Goal: Task Accomplishment & Management: Complete application form

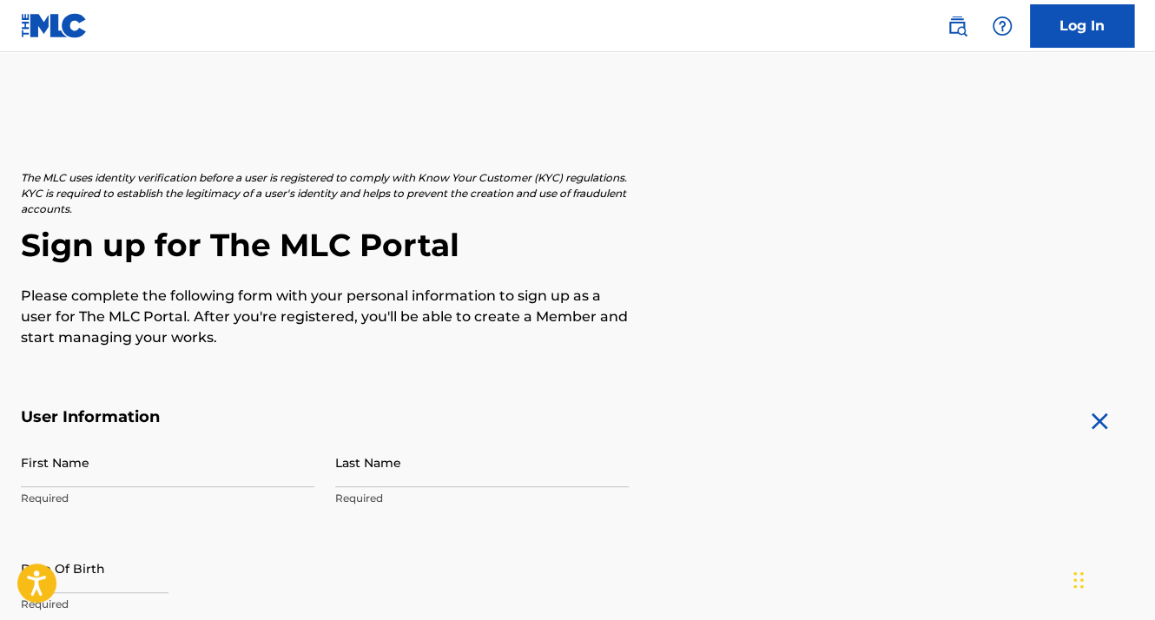
scroll to position [261, 0]
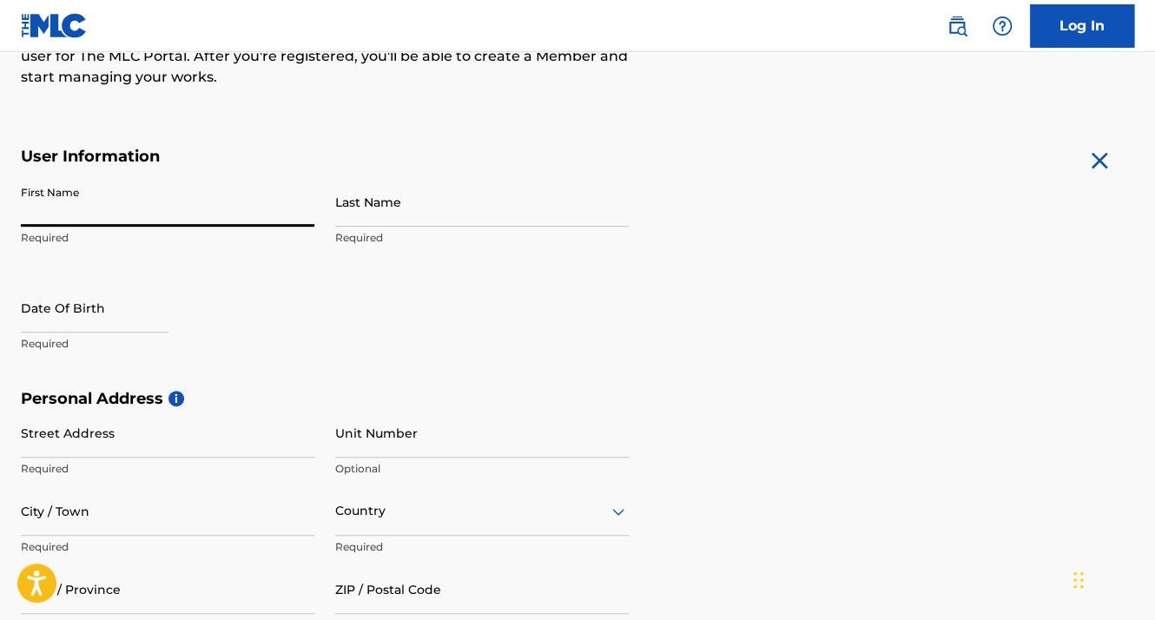
click at [212, 207] on input "First Name" at bounding box center [168, 202] width 294 height 50
type input "Austin"
type input "[PERSON_NAME]"
type input "[STREET_ADDRESS]"
type input "[GEOGRAPHIC_DATA]"
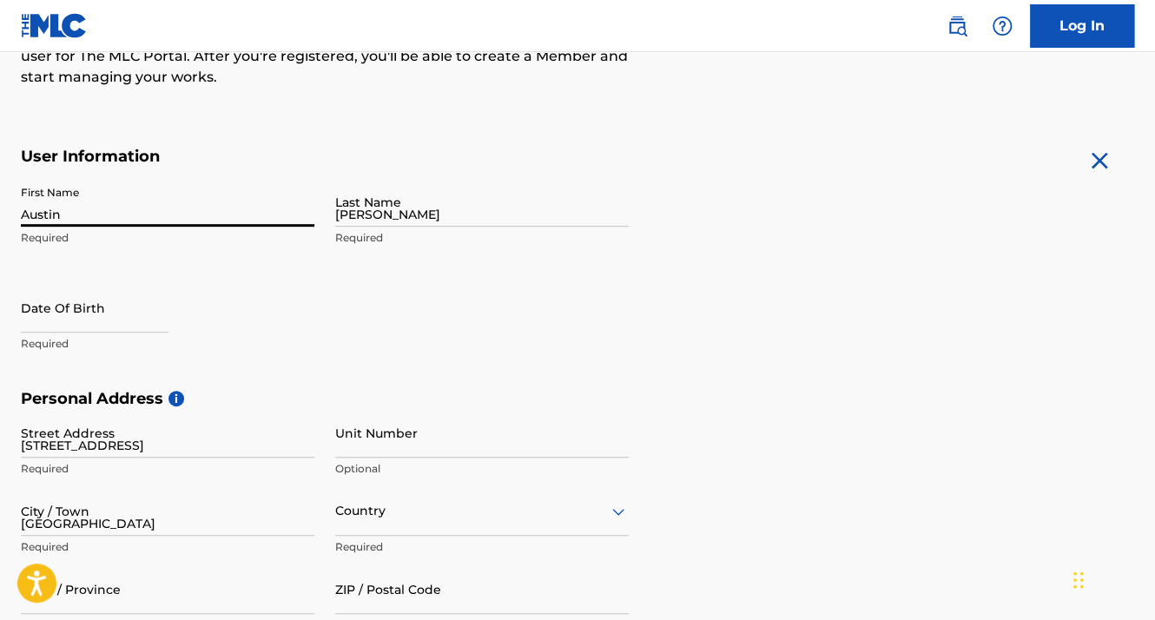
type input "US"
type input "111"
type input "38127"
type input "US"
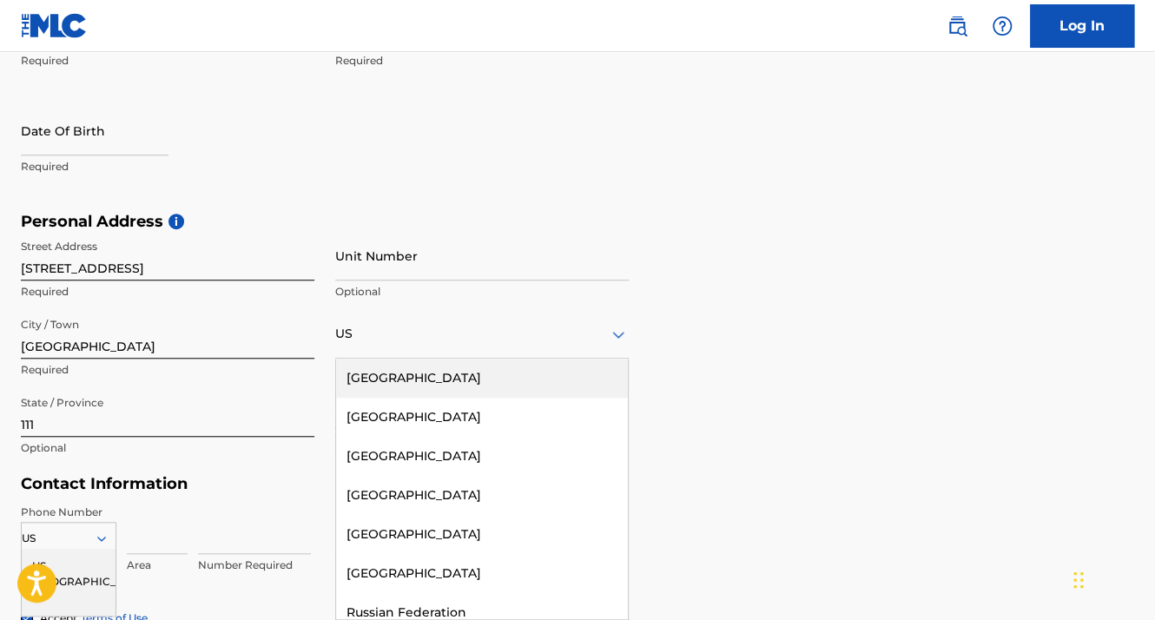
click at [635, 204] on form "User Information First Name [PERSON_NAME] Required Last Name [PERSON_NAME] Requ…" at bounding box center [577, 355] width 1113 height 770
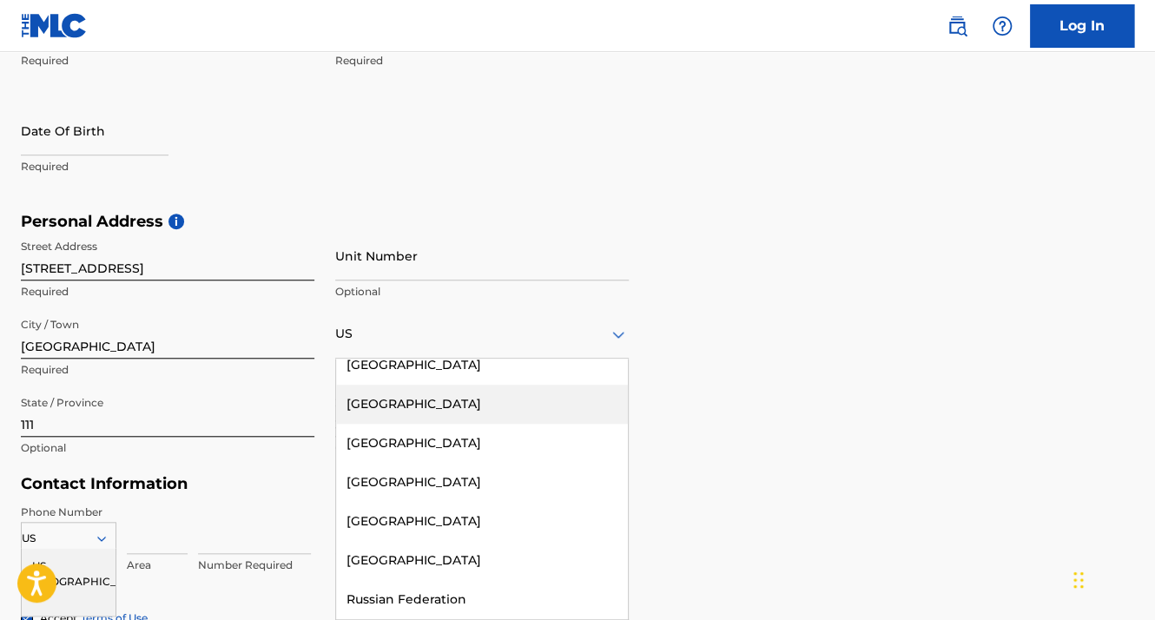
scroll to position [0, 0]
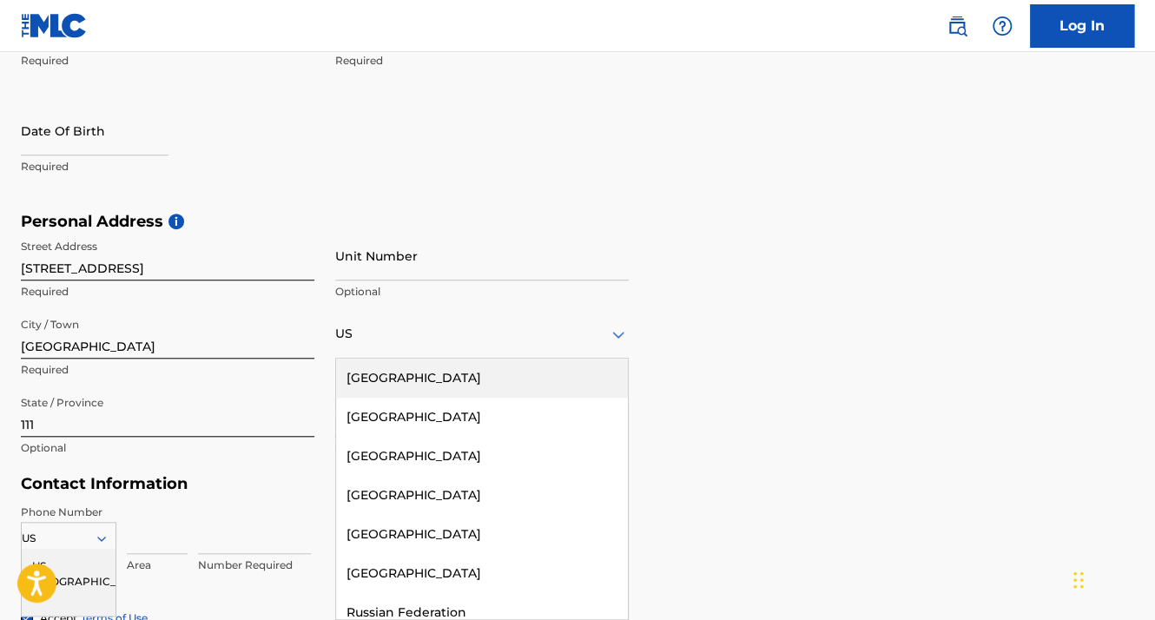
drag, startPoint x: 631, startPoint y: 261, endPoint x: 796, endPoint y: 255, distance: 165.1
click at [652, 258] on div "Personal Address i Street Address [STREET_ADDRESS] Required Unit Number Optiona…" at bounding box center [577, 343] width 1113 height 263
click at [797, 253] on div "Personal Address i Street Address [STREET_ADDRESS] Required Unit Number Optiona…" at bounding box center [577, 343] width 1113 height 263
click at [461, 269] on input "Unit Number" at bounding box center [482, 256] width 294 height 50
click at [299, 151] on div "Date Of Birth Required" at bounding box center [168, 145] width 294 height 78
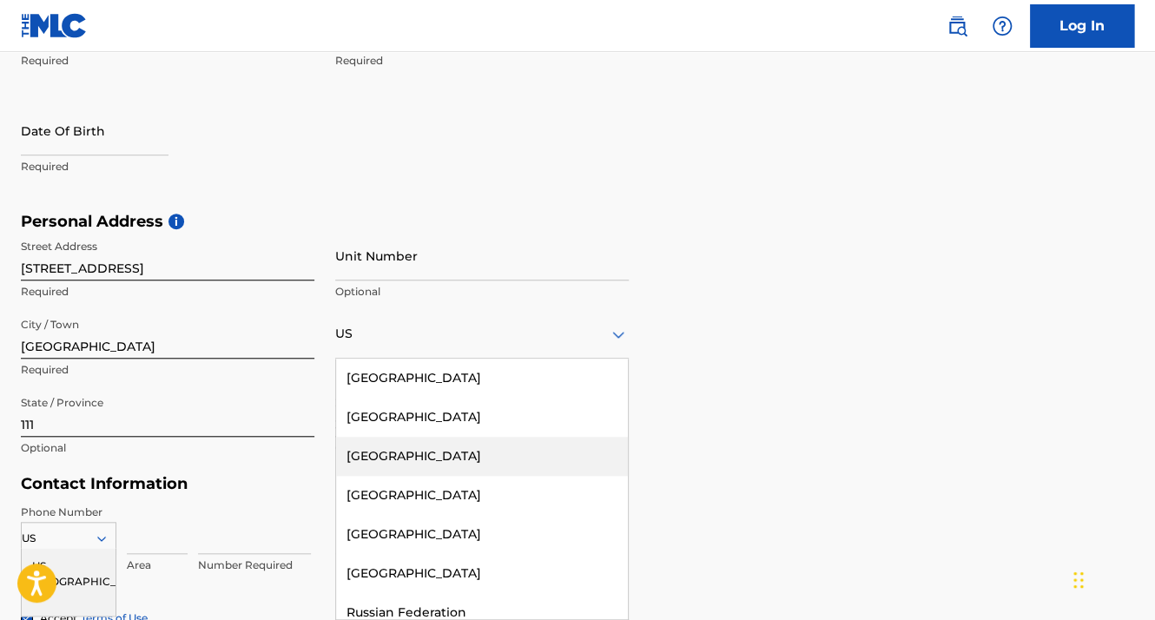
click at [939, 441] on div "Personal Address i Street Address [STREET_ADDRESS] Required Unit Number Optiona…" at bounding box center [577, 343] width 1113 height 263
drag, startPoint x: 900, startPoint y: 450, endPoint x: 772, endPoint y: 453, distance: 127.7
click at [884, 453] on div "Personal Address i Street Address [STREET_ADDRESS] Required Unit Number Optiona…" at bounding box center [577, 343] width 1113 height 263
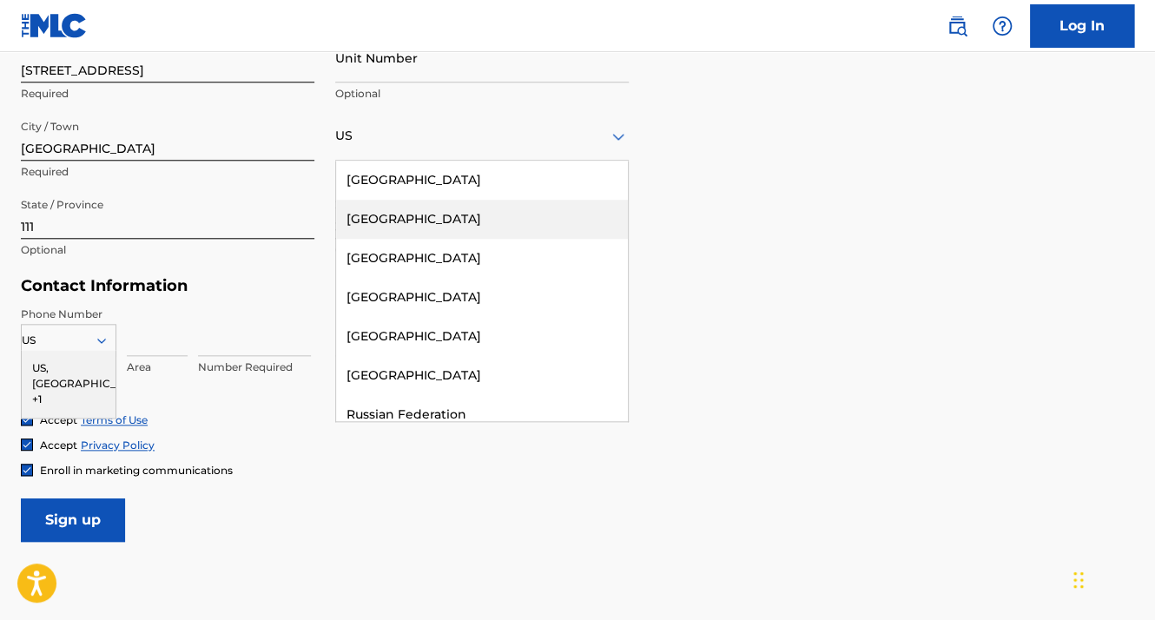
scroll to position [698, 0]
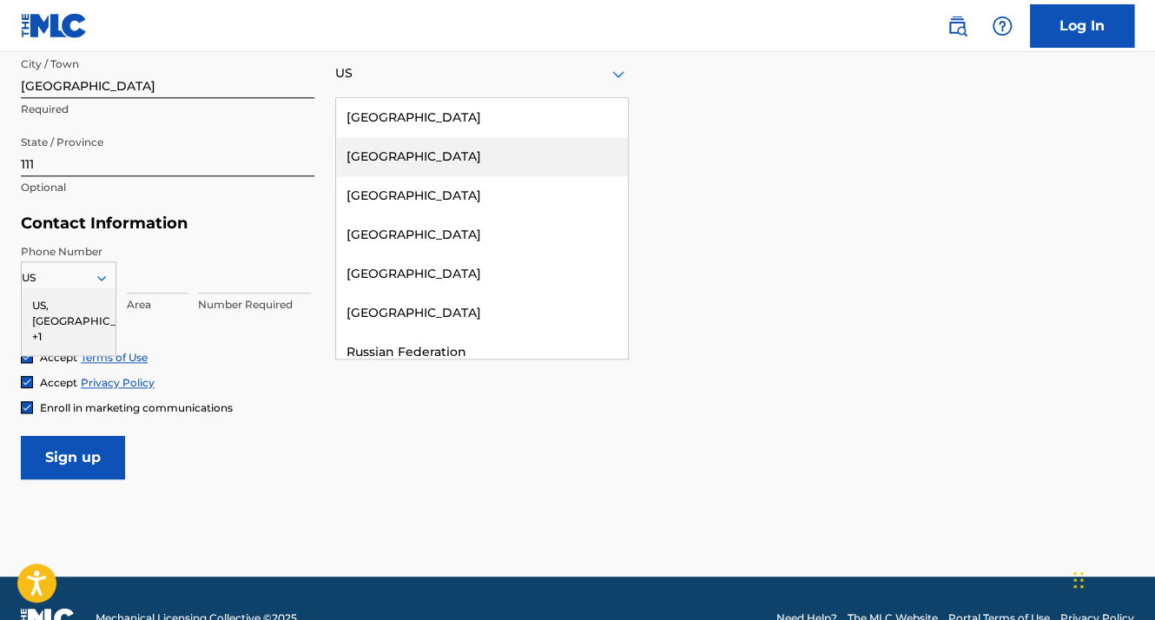
click at [52, 276] on div "US" at bounding box center [69, 277] width 94 height 19
drag, startPoint x: 57, startPoint y: 277, endPoint x: 66, endPoint y: 304, distance: 28.3
click at [56, 282] on div "US" at bounding box center [69, 277] width 94 height 19
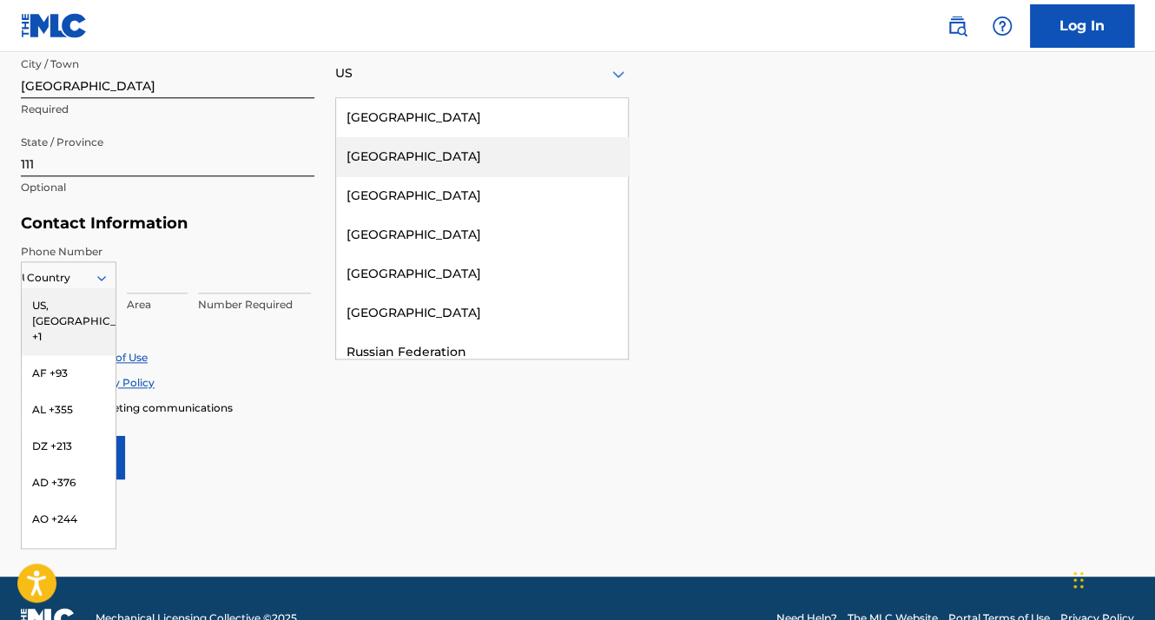
click at [62, 283] on div "US" at bounding box center [69, 277] width 94 height 19
drag, startPoint x: 85, startPoint y: 312, endPoint x: 125, endPoint y: 307, distance: 40.3
click at [87, 308] on div "US, [GEOGRAPHIC_DATA] +1" at bounding box center [69, 321] width 94 height 68
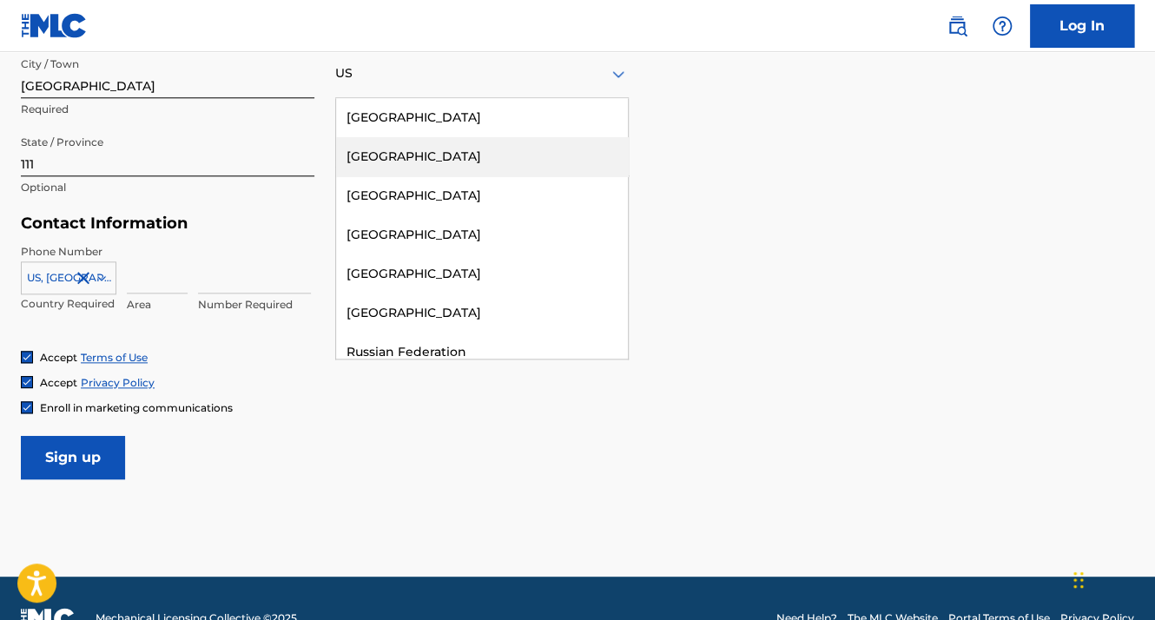
click at [147, 286] on input at bounding box center [157, 269] width 61 height 50
type input "662"
type input "1"
type input "6226680"
type input "[EMAIL_ADDRESS][DOMAIN_NAME]"
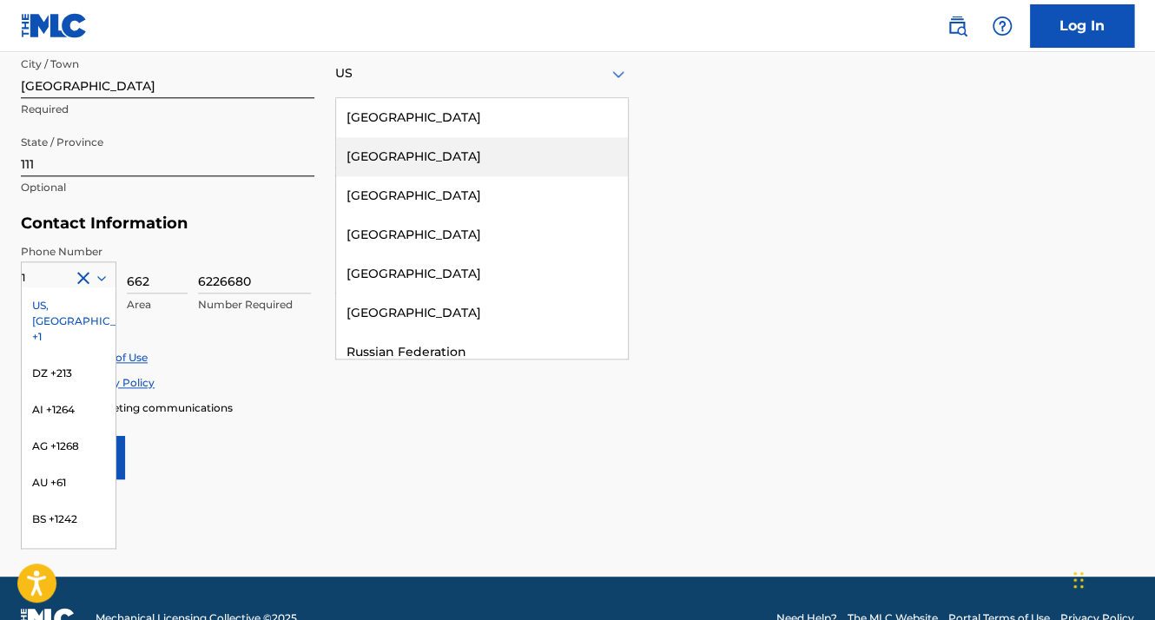
click at [241, 385] on div "Accept Privacy Policy" at bounding box center [577, 382] width 1113 height 15
click at [139, 172] on input "111" at bounding box center [168, 152] width 294 height 50
click at [247, 125] on div "City / Town [GEOGRAPHIC_DATA] Required" at bounding box center [168, 88] width 294 height 78
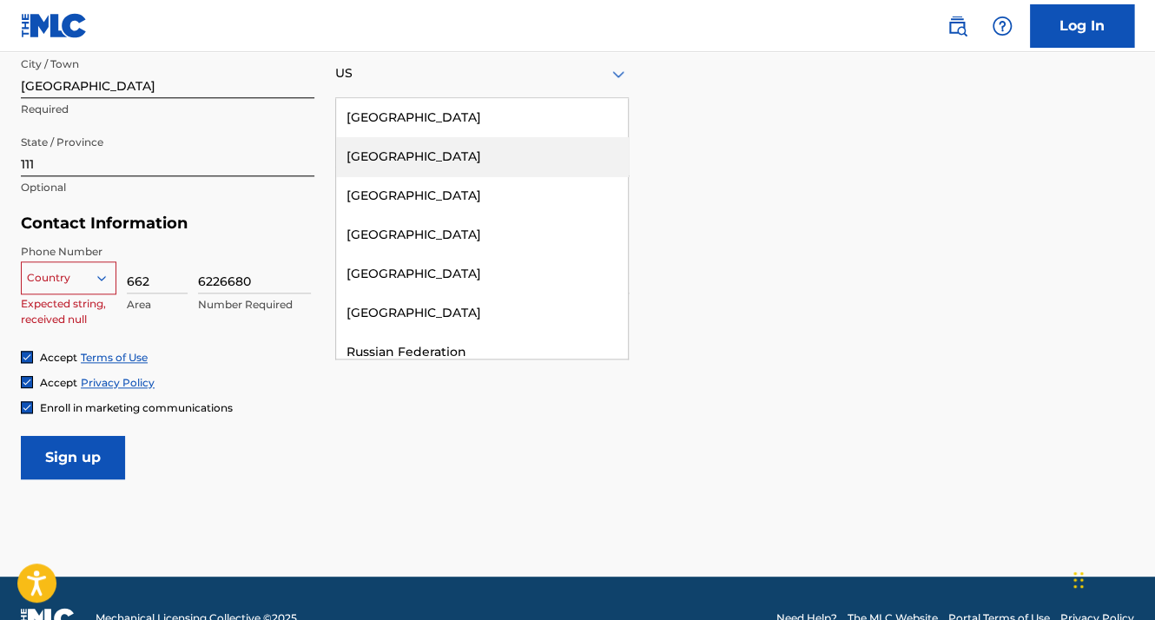
click at [89, 465] on input "Sign up" at bounding box center [73, 457] width 104 height 43
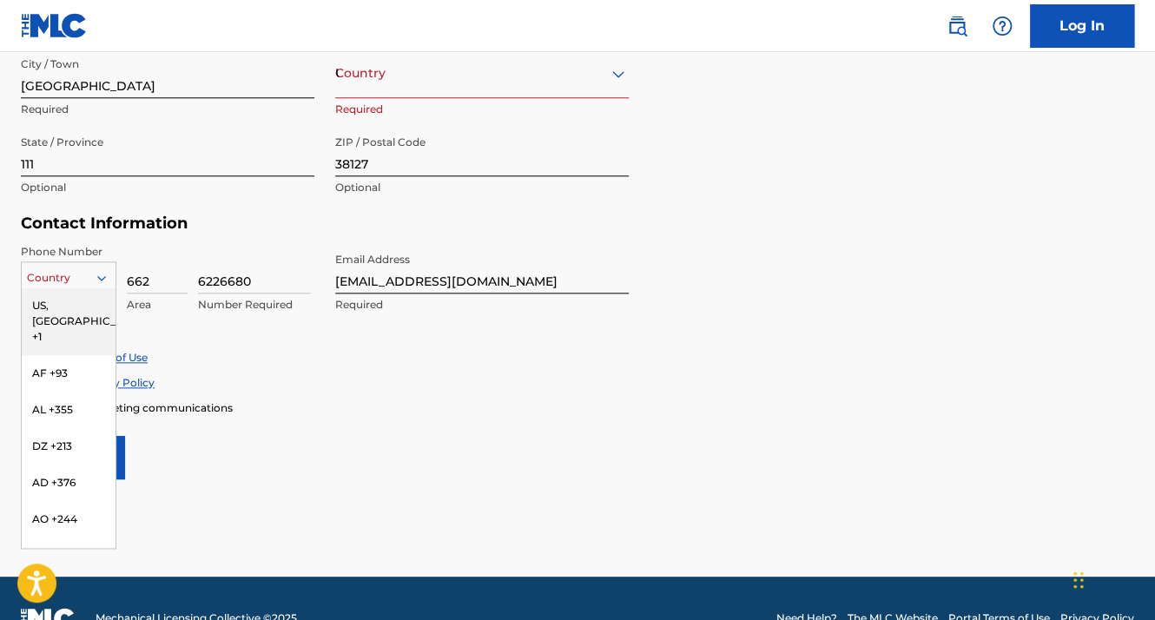
click at [77, 287] on div "216 results available. Use Up and Down to choose options, press Enter to select…" at bounding box center [69, 274] width 96 height 26
click at [83, 297] on div "US, [GEOGRAPHIC_DATA] +1" at bounding box center [69, 321] width 94 height 68
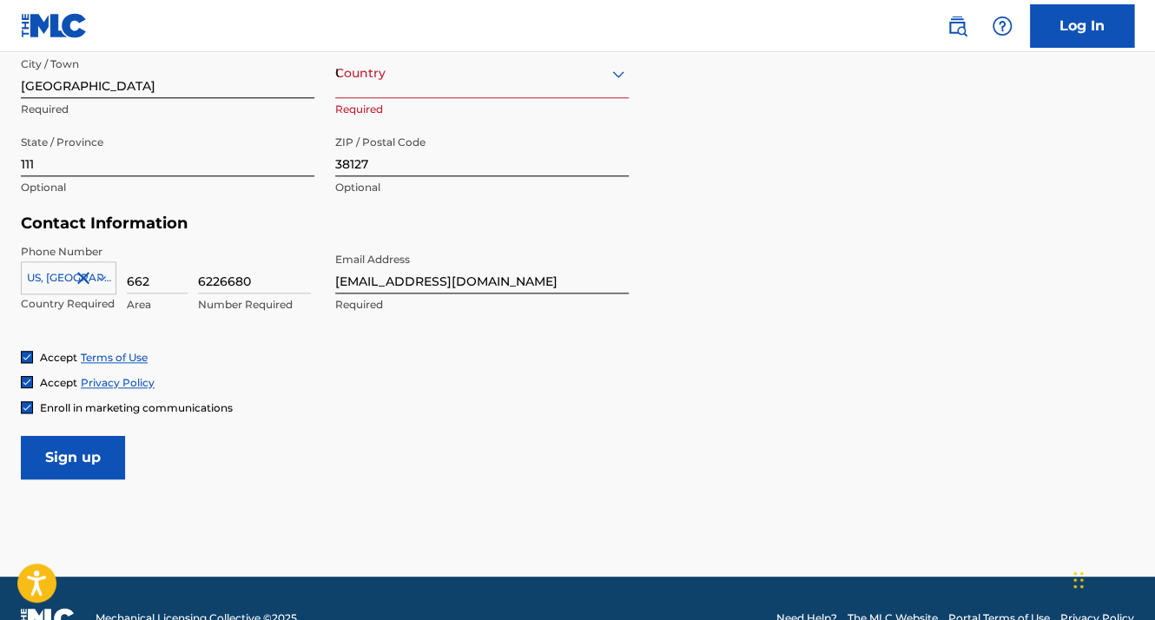
click at [89, 464] on input "Sign up" at bounding box center [73, 457] width 104 height 43
click at [418, 93] on div "Country US" at bounding box center [482, 74] width 294 height 50
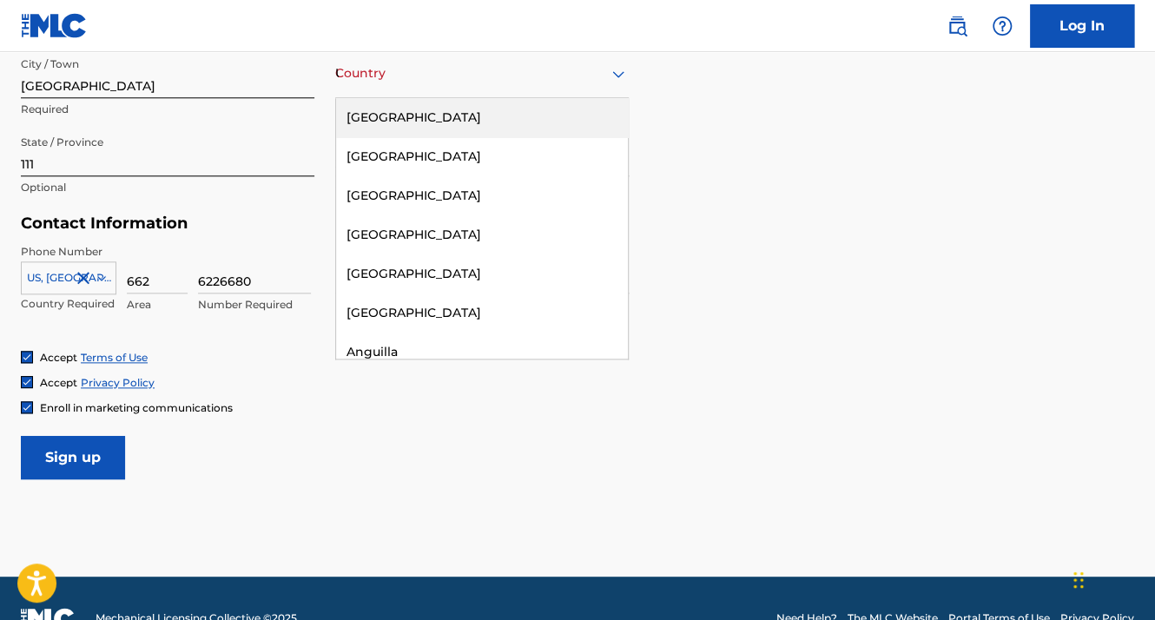
click at [414, 127] on div "[GEOGRAPHIC_DATA]" at bounding box center [482, 117] width 292 height 39
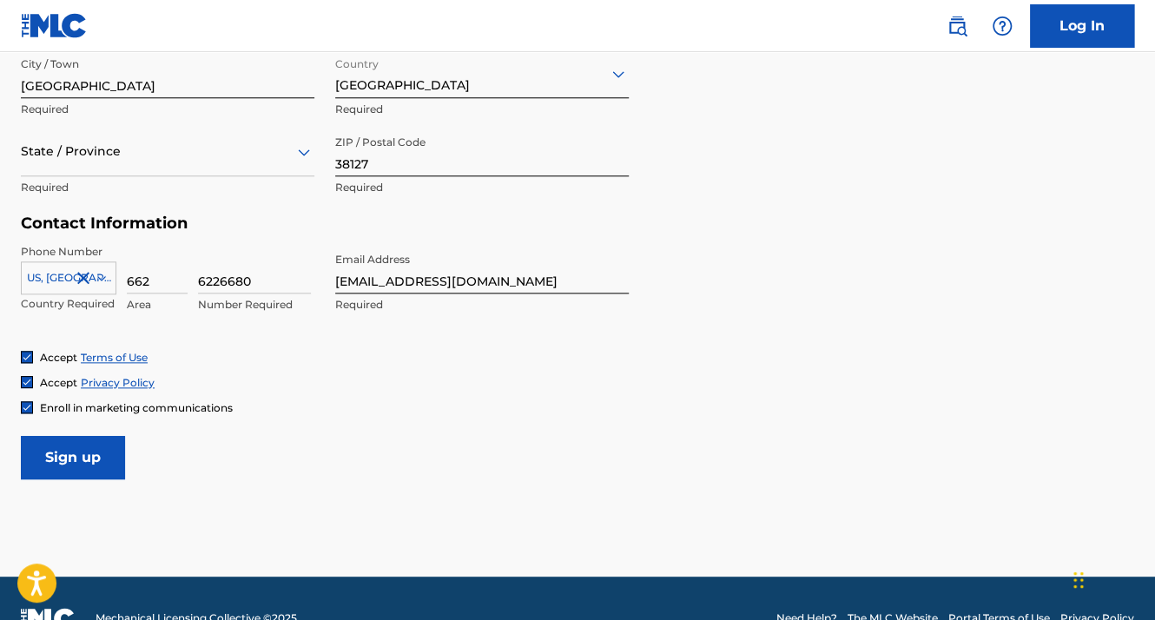
click at [88, 172] on div "State / Province Required" at bounding box center [168, 166] width 294 height 78
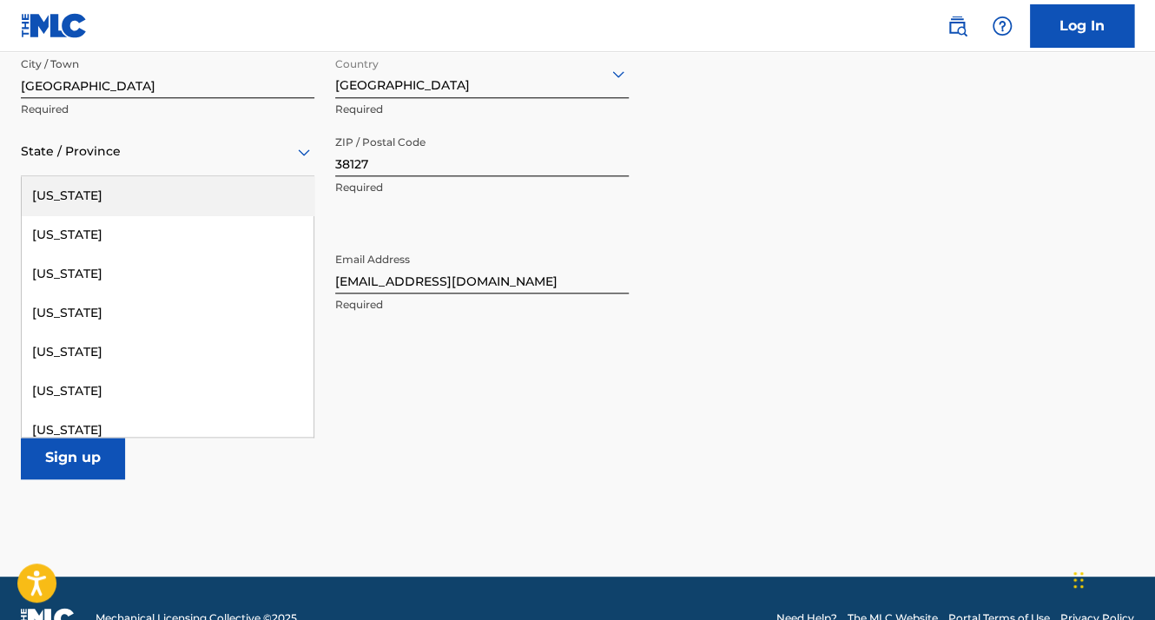
click at [88, 170] on div "State / Province" at bounding box center [168, 152] width 294 height 50
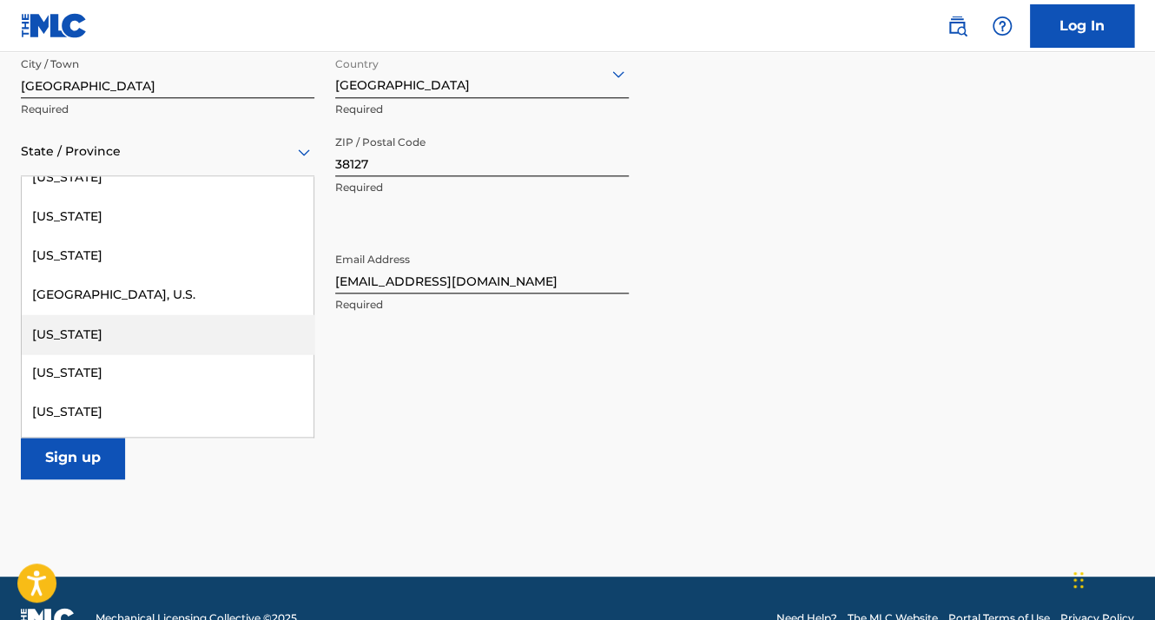
scroll to position [1793, 0]
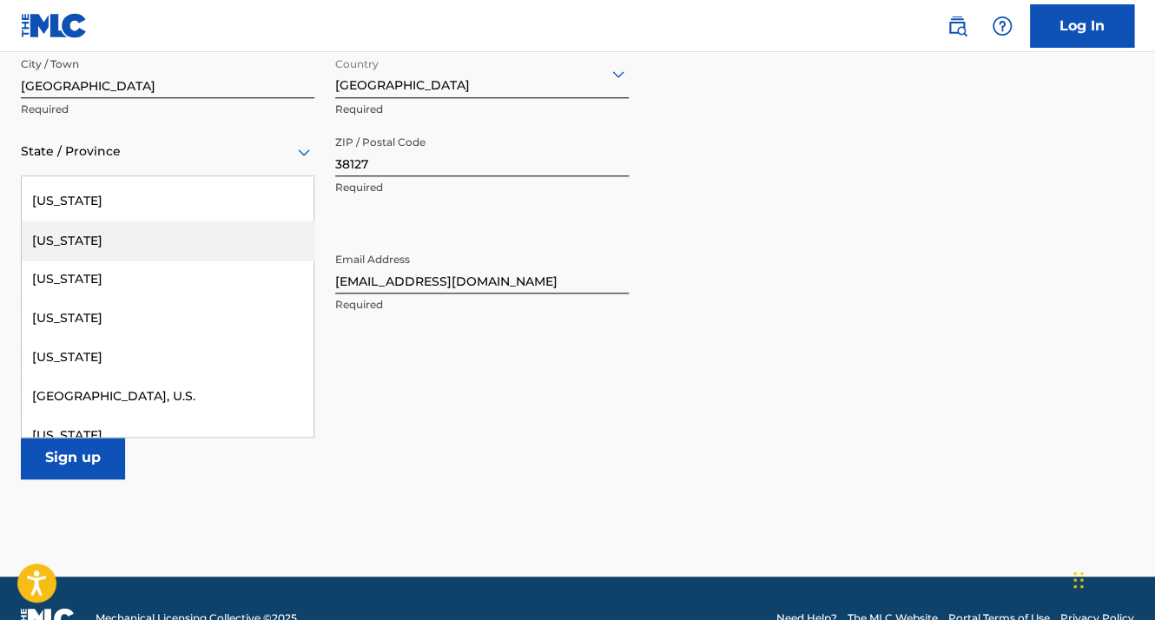
click at [174, 245] on div "[US_STATE]" at bounding box center [168, 240] width 292 height 39
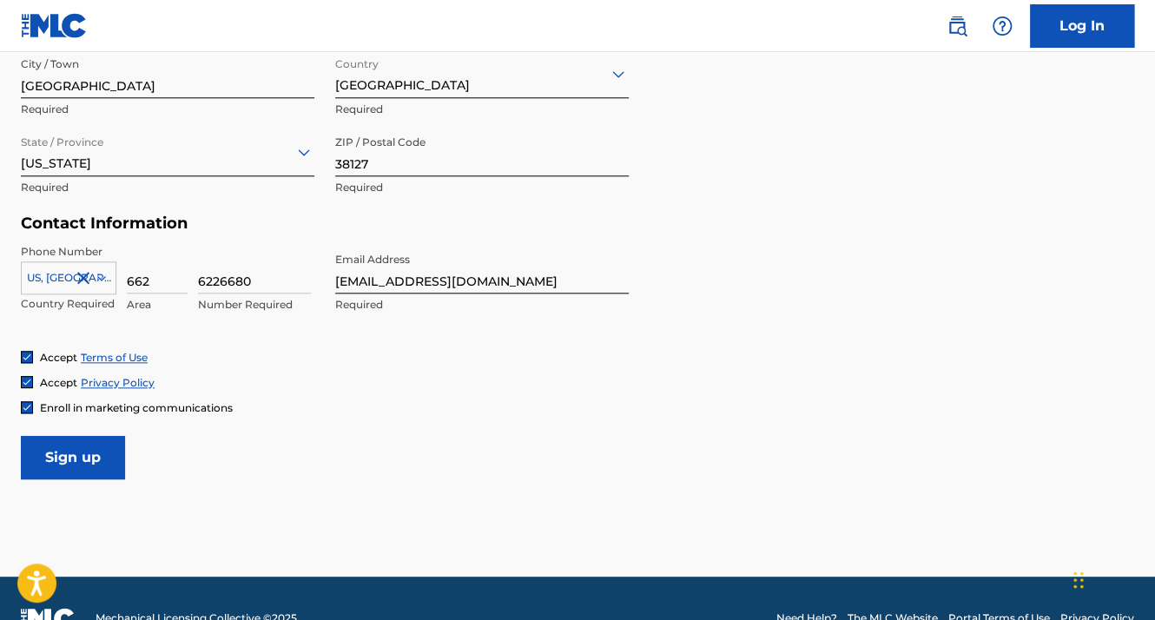
click at [100, 446] on input "Sign up" at bounding box center [73, 457] width 104 height 43
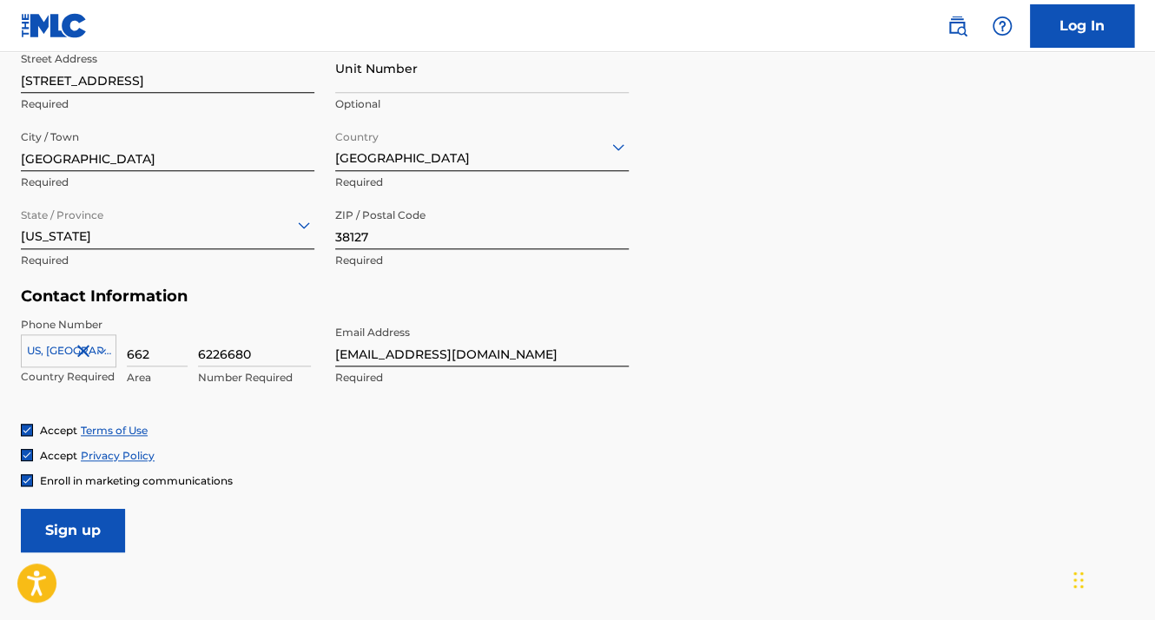
scroll to position [438, 0]
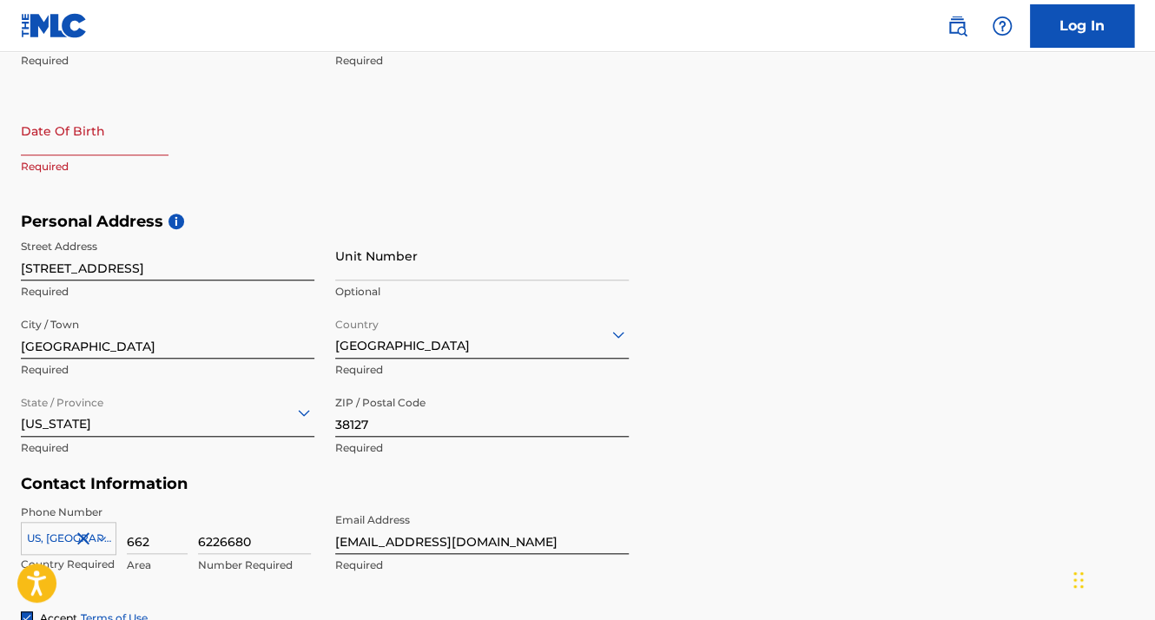
select select "7"
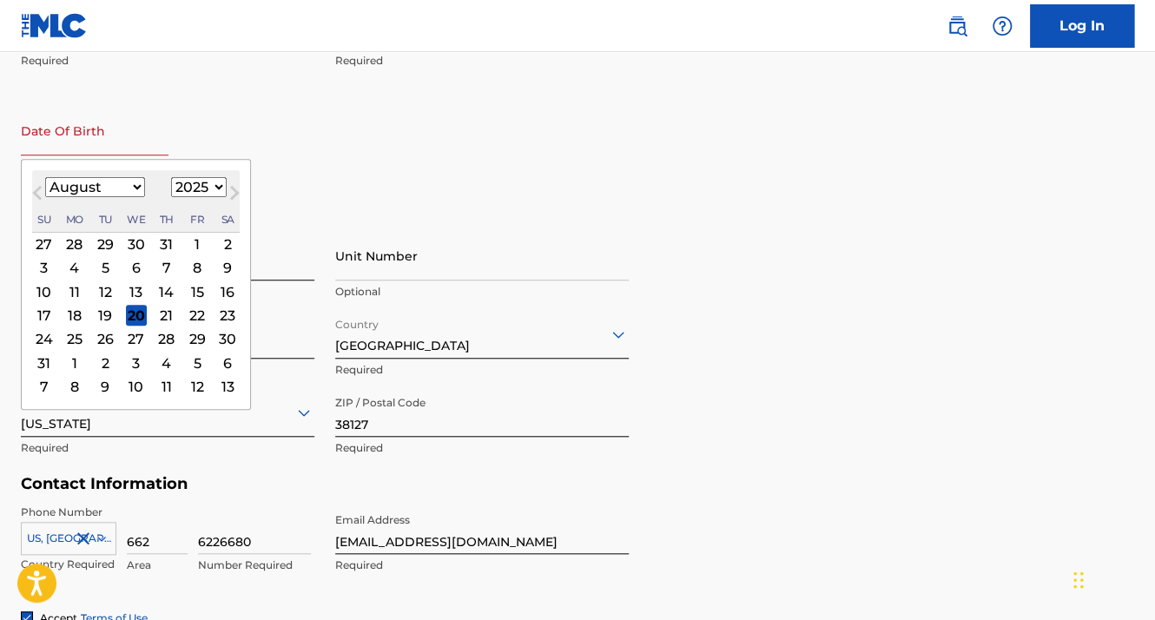
click at [61, 144] on input "text" at bounding box center [95, 131] width 148 height 50
click at [189, 189] on select "1899 1900 1901 1902 1903 1904 1905 1906 1907 1908 1909 1910 1911 1912 1913 1914…" at bounding box center [199, 187] width 56 height 20
select select "2006"
click at [171, 177] on select "1899 1900 1901 1902 1903 1904 1905 1906 1907 1908 1909 1910 1911 1912 1913 1914…" at bounding box center [199, 187] width 56 height 20
click at [129, 191] on select "January February March April May June July August September October November De…" at bounding box center [95, 187] width 100 height 20
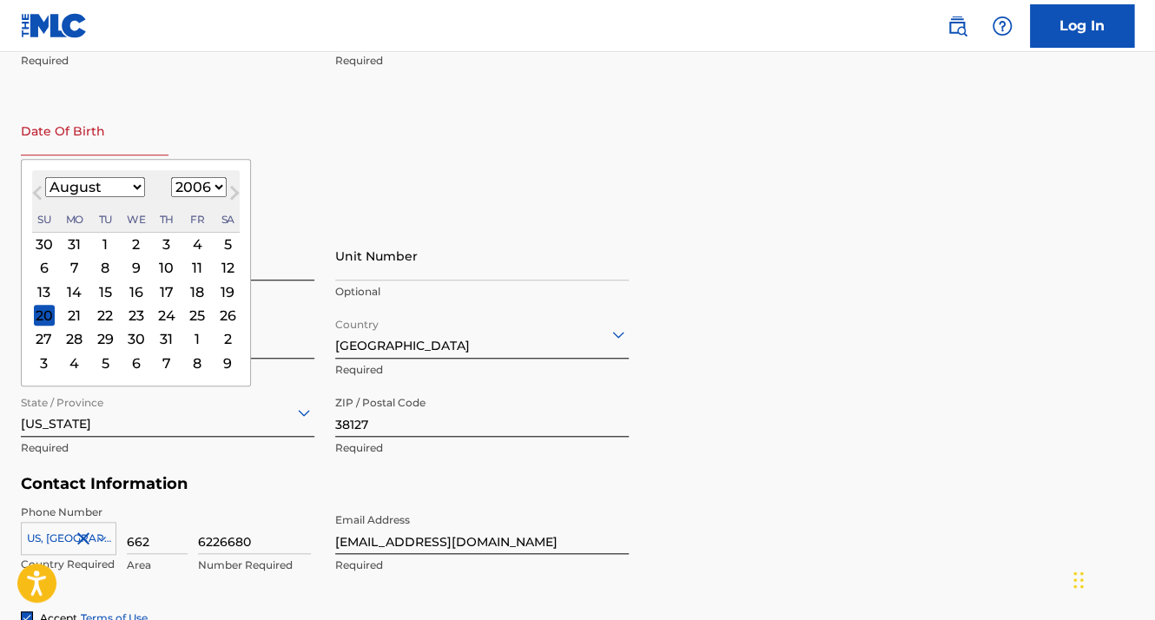
select select "2"
click at [45, 177] on select "January February March April May June July August September October November De…" at bounding box center [95, 187] width 100 height 20
click at [166, 338] on div "30" at bounding box center [166, 339] width 21 height 21
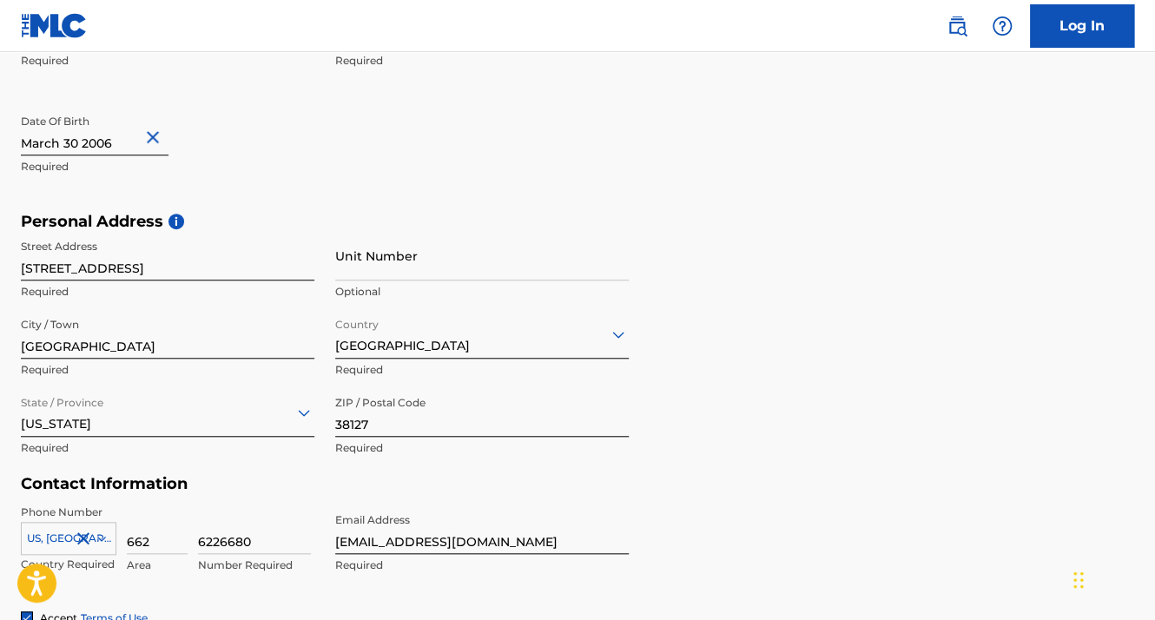
click at [414, 193] on div "First Name [PERSON_NAME] Required Last Name [PERSON_NAME] Required Date Of Birt…" at bounding box center [325, 106] width 608 height 212
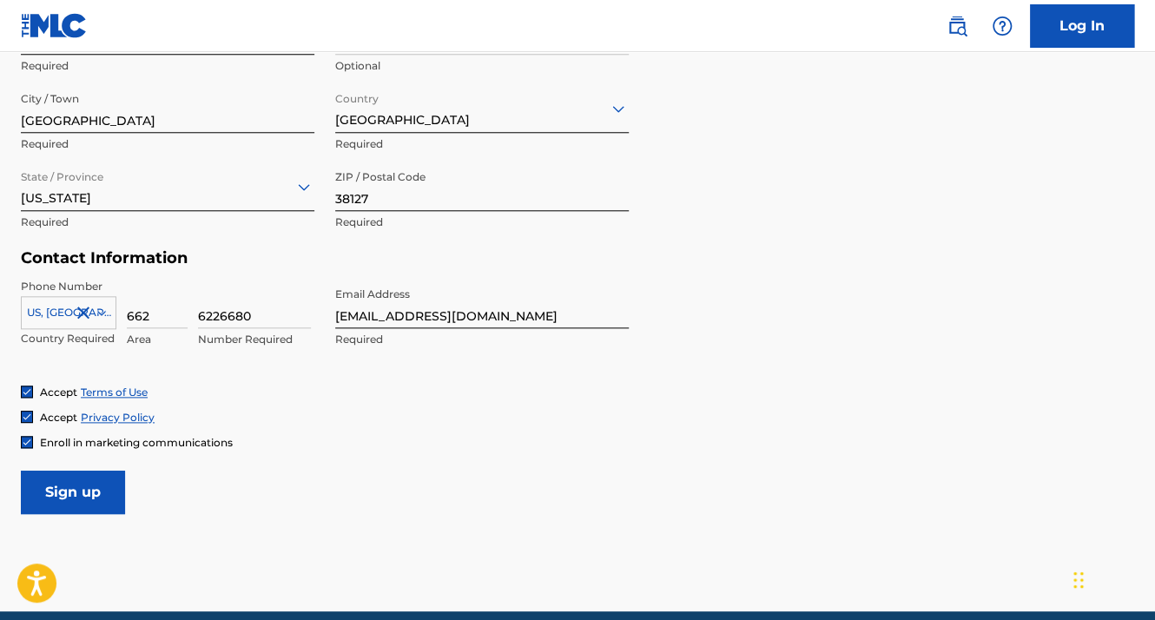
scroll to position [737, 0]
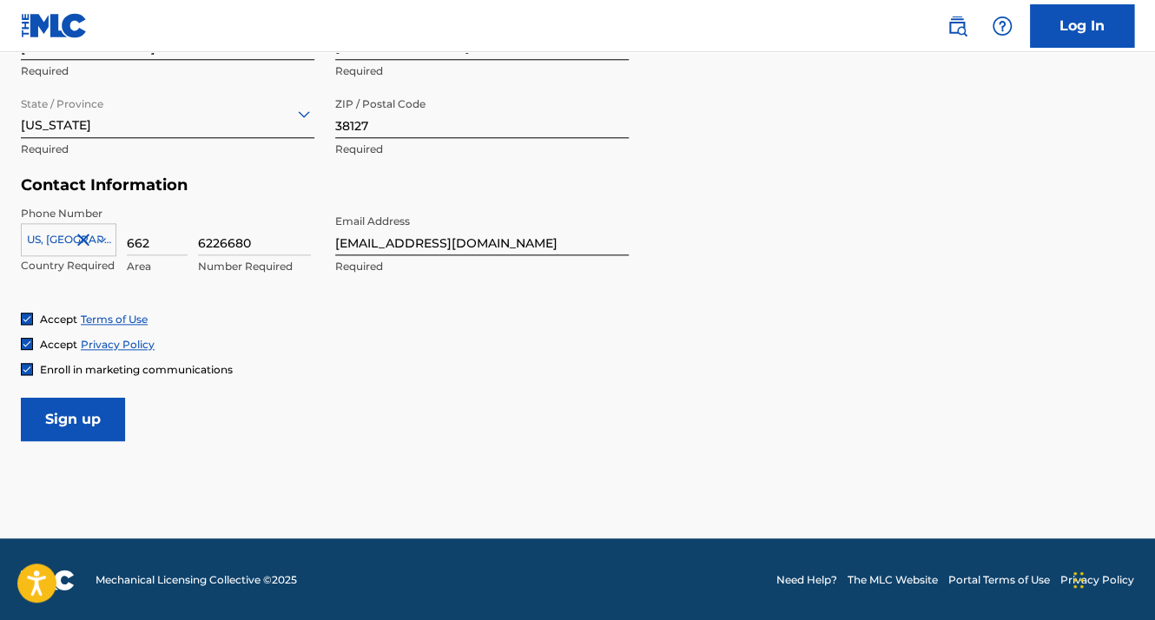
click at [122, 411] on input "Sign up" at bounding box center [73, 419] width 104 height 43
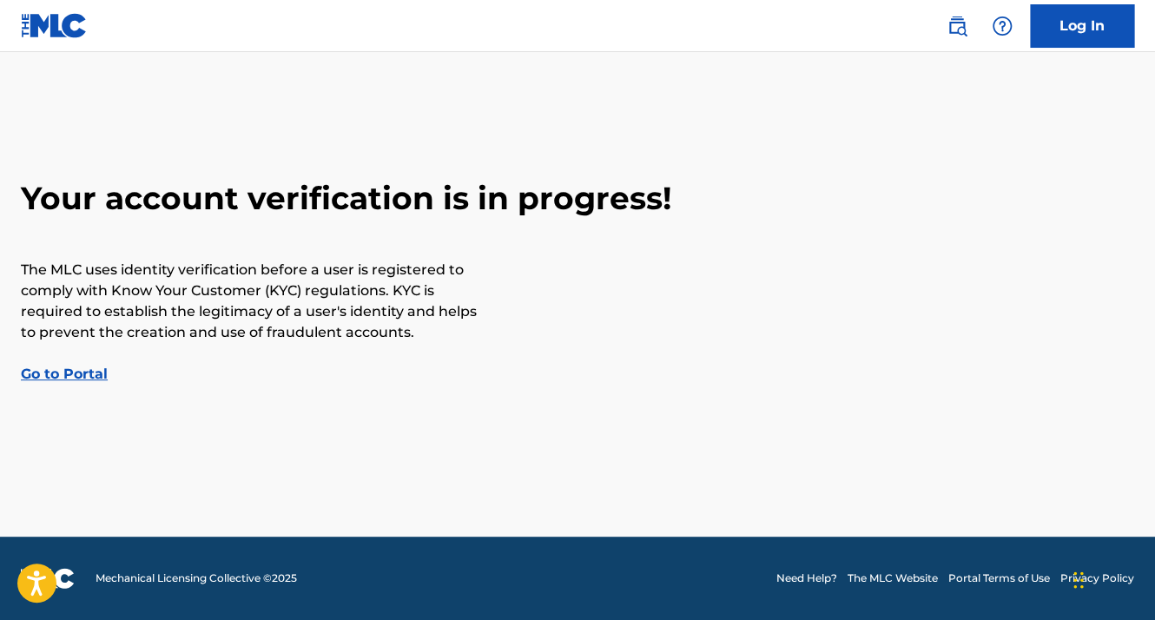
click at [45, 372] on link "Go to Portal" at bounding box center [64, 374] width 87 height 17
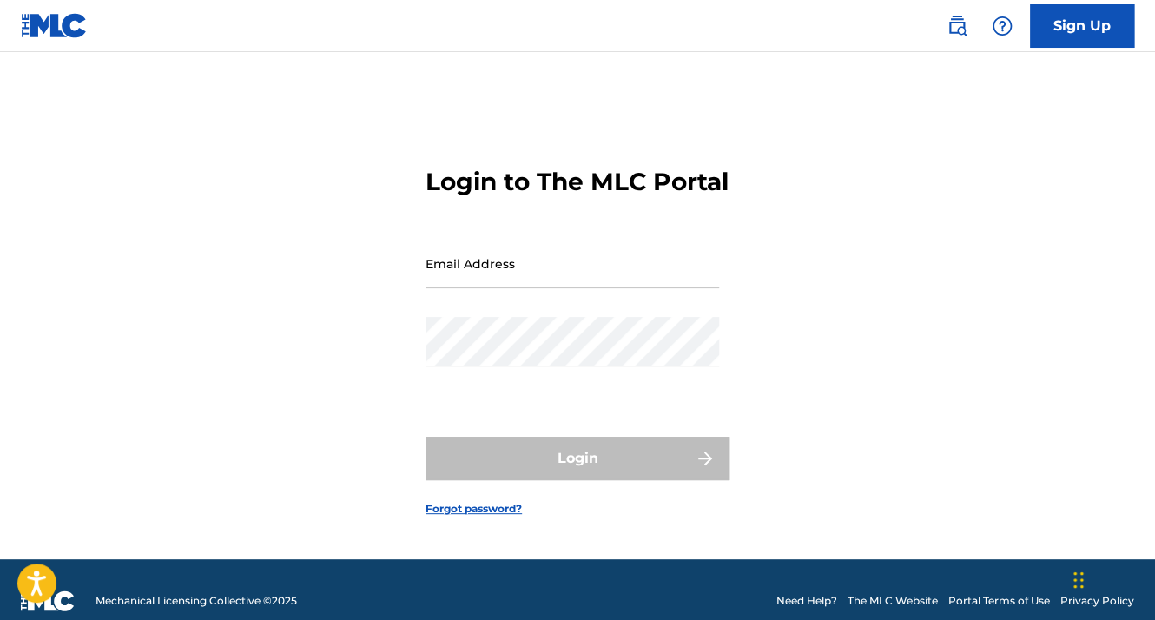
click at [577, 309] on div "Email Address" at bounding box center [573, 278] width 294 height 78
click at [573, 288] on input "Email Address" at bounding box center [573, 264] width 294 height 50
type input "[EMAIL_ADDRESS][DOMAIN_NAME]"
click at [432, 517] on link "Forgot password?" at bounding box center [474, 509] width 96 height 16
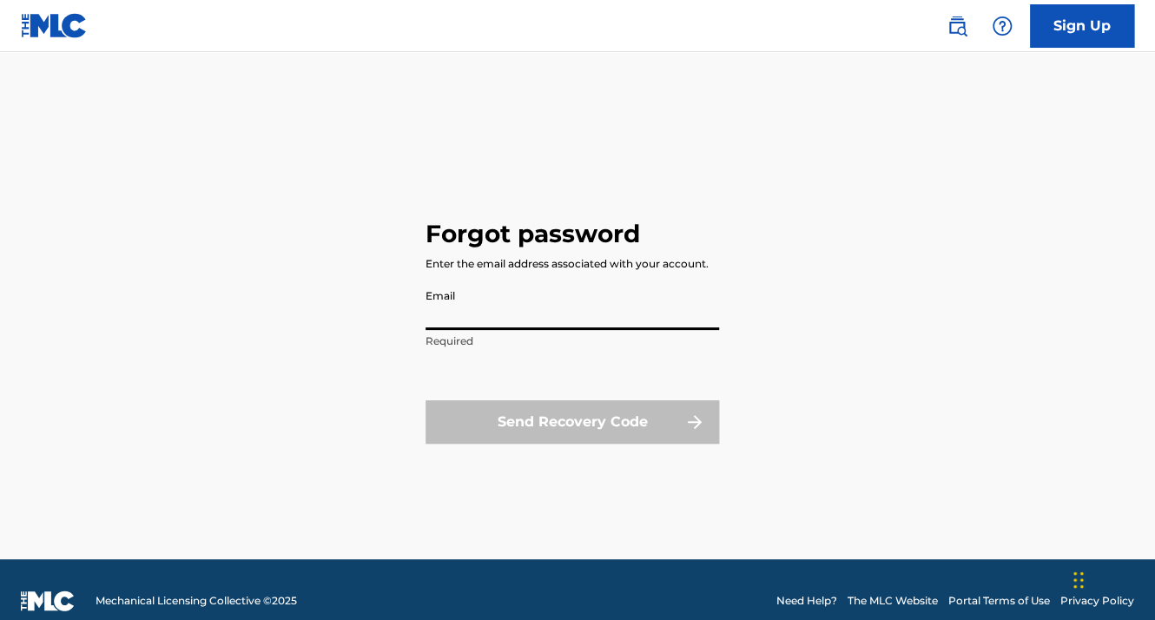
click at [490, 303] on input "Email" at bounding box center [573, 306] width 294 height 50
type input "[EMAIL_ADDRESS][DOMAIN_NAME]"
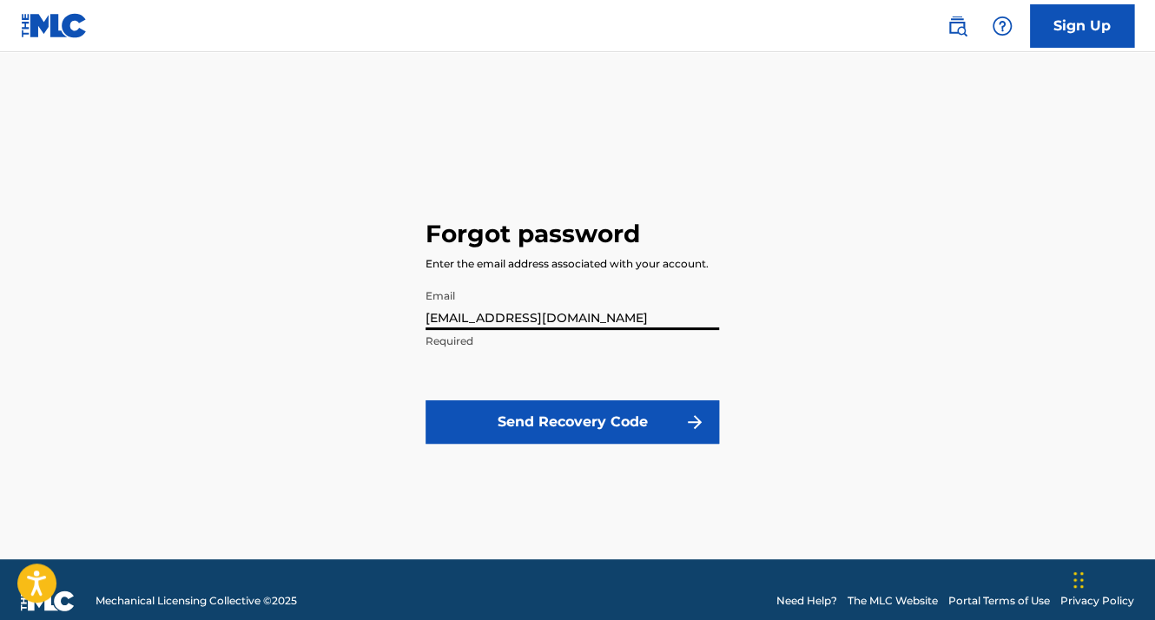
click at [545, 420] on button "Send Recovery Code" at bounding box center [573, 421] width 294 height 43
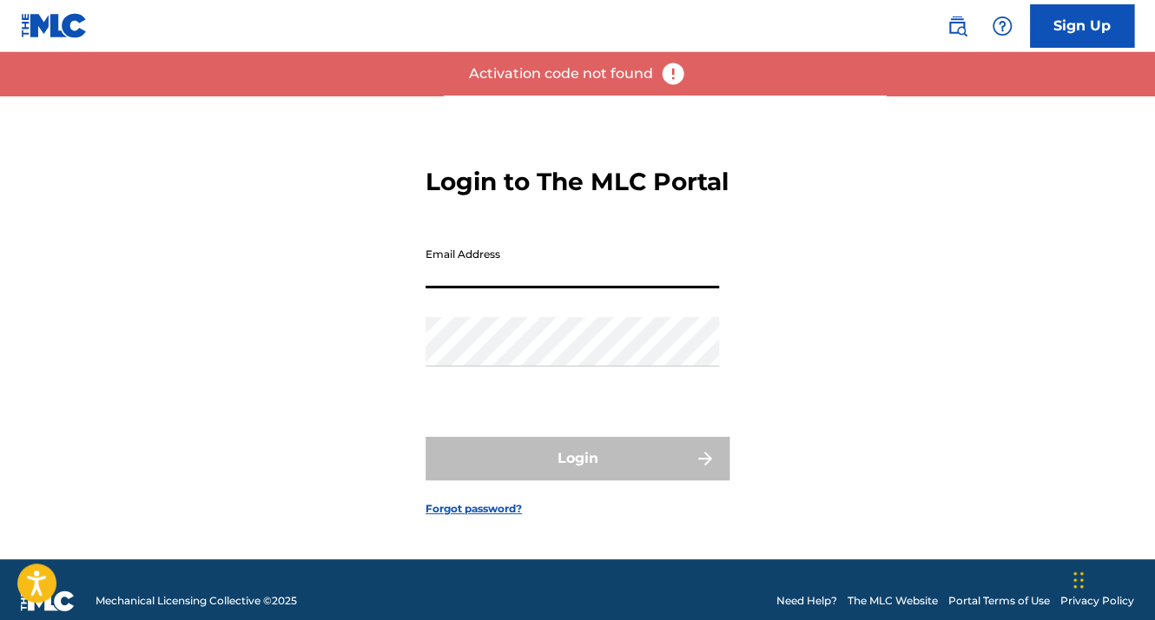
click at [538, 281] on input "Email Address" at bounding box center [573, 264] width 294 height 50
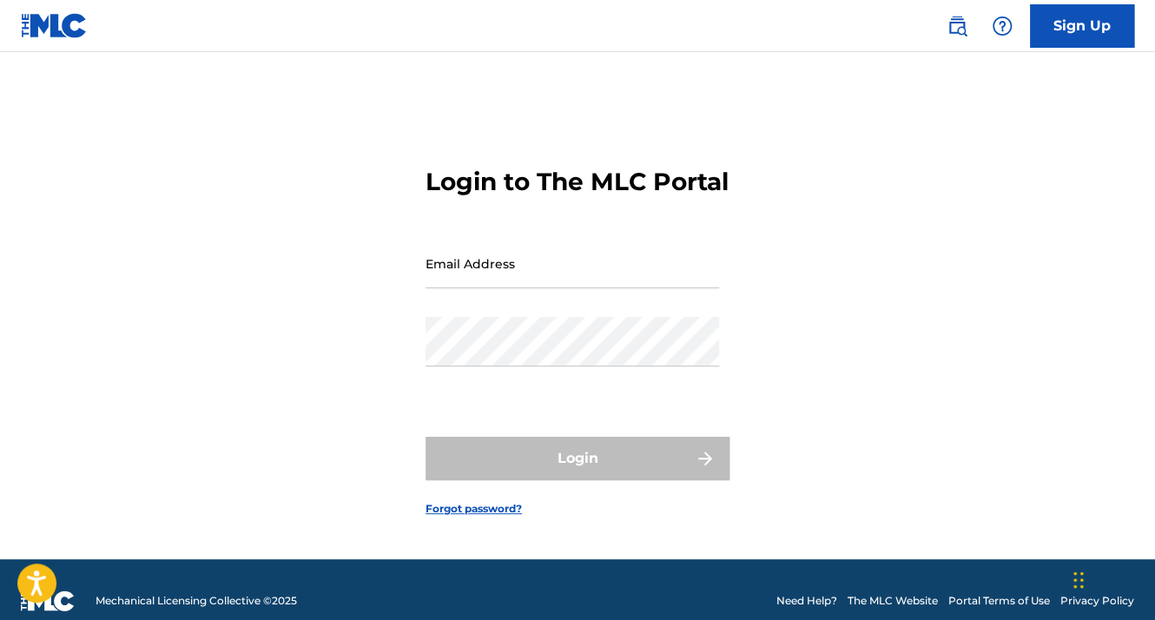
drag, startPoint x: 480, startPoint y: 535, endPoint x: 483, endPoint y: 525, distance: 9.9
click at [483, 525] on form "Login to The MLC Portal Email Address Password Login Forgot password?" at bounding box center [578, 328] width 304 height 464
drag, startPoint x: 483, startPoint y: 525, endPoint x: 483, endPoint y: 514, distance: 11.3
click at [483, 514] on form "Login to The MLC Portal Email Address Password Login Forgot password?" at bounding box center [578, 328] width 304 height 464
click at [483, 517] on link "Forgot password?" at bounding box center [474, 509] width 96 height 16
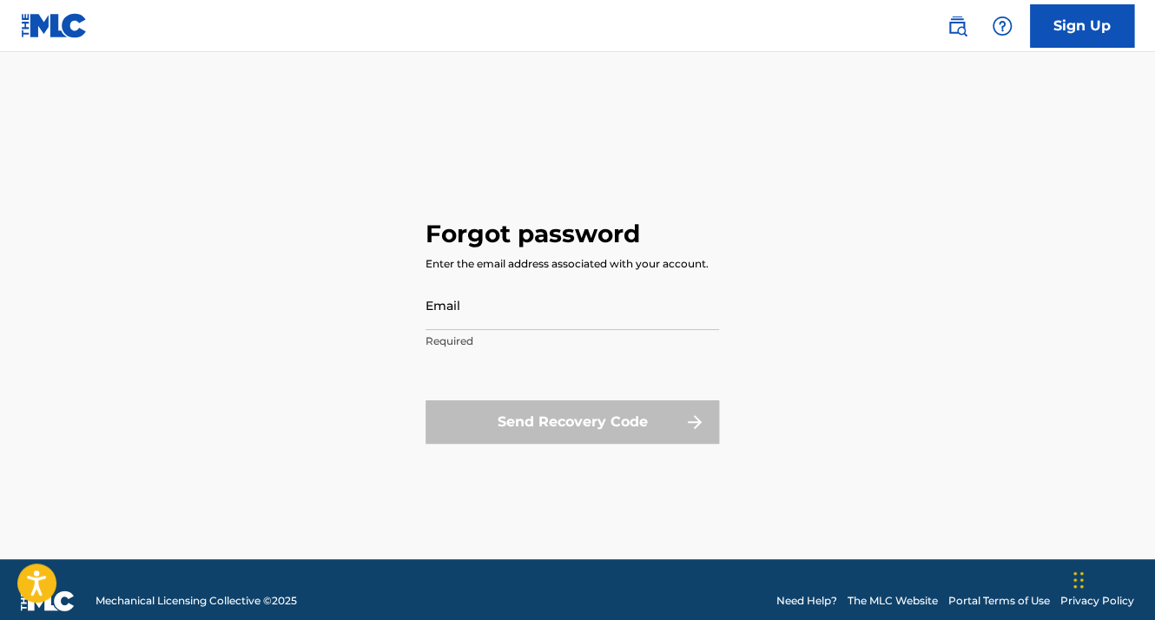
click at [520, 321] on input "Email" at bounding box center [573, 306] width 294 height 50
type input "[EMAIL_ADDRESS][DOMAIN_NAME]"
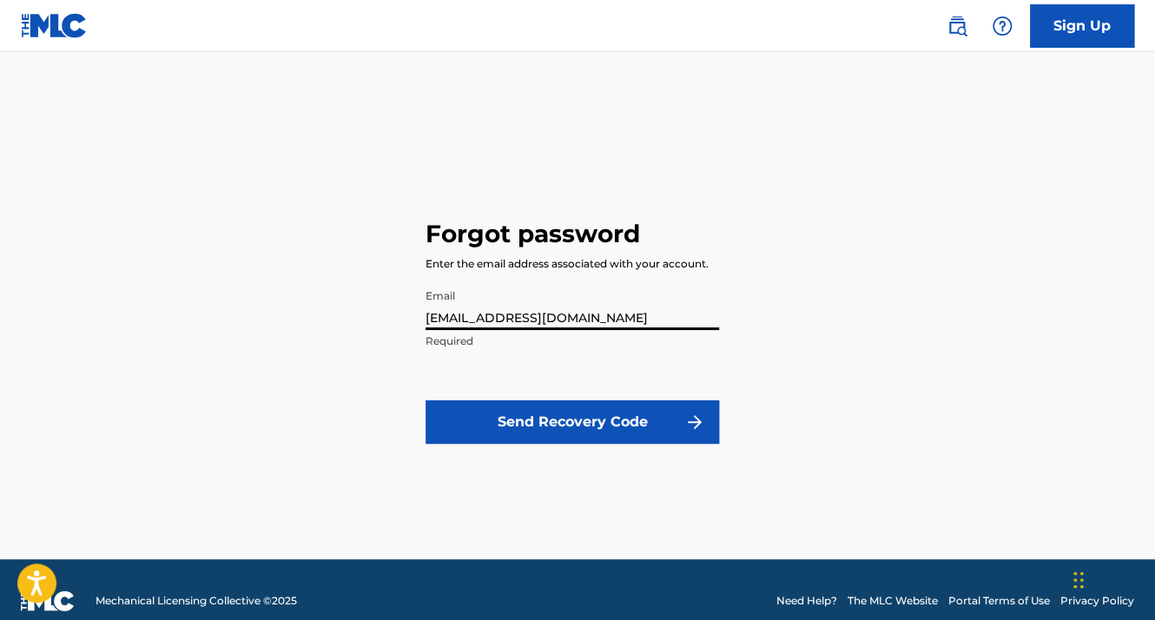
click at [539, 419] on button "Send Recovery Code" at bounding box center [573, 421] width 294 height 43
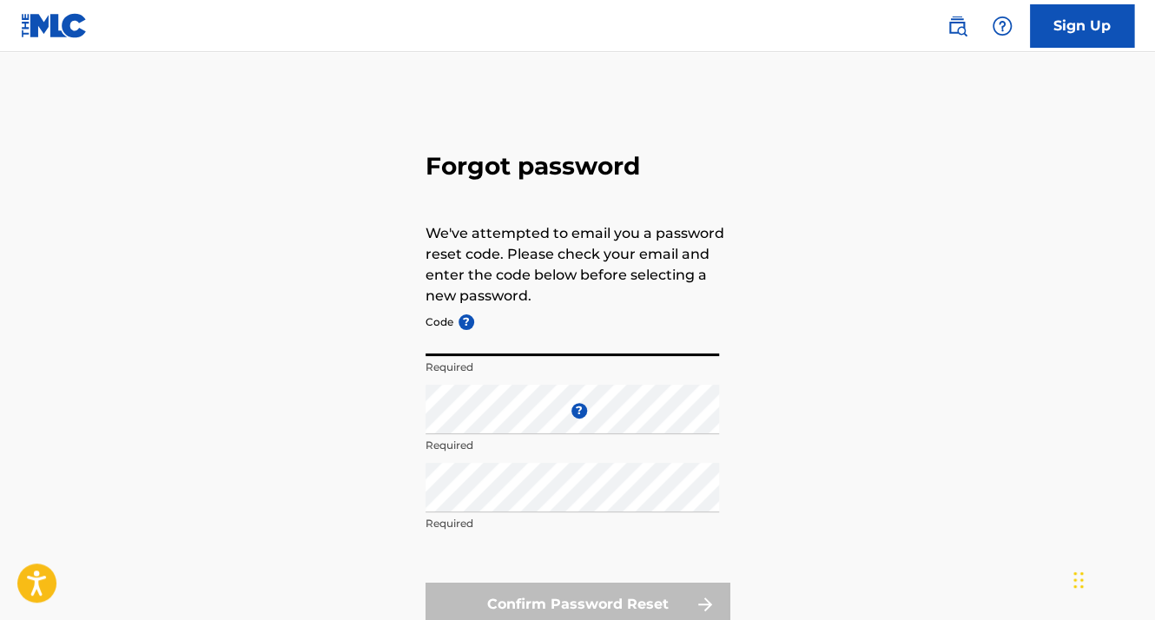
click at [486, 340] on input "Code ?" at bounding box center [573, 332] width 294 height 50
paste input "FP_c75129ac66270608af73348b7829"
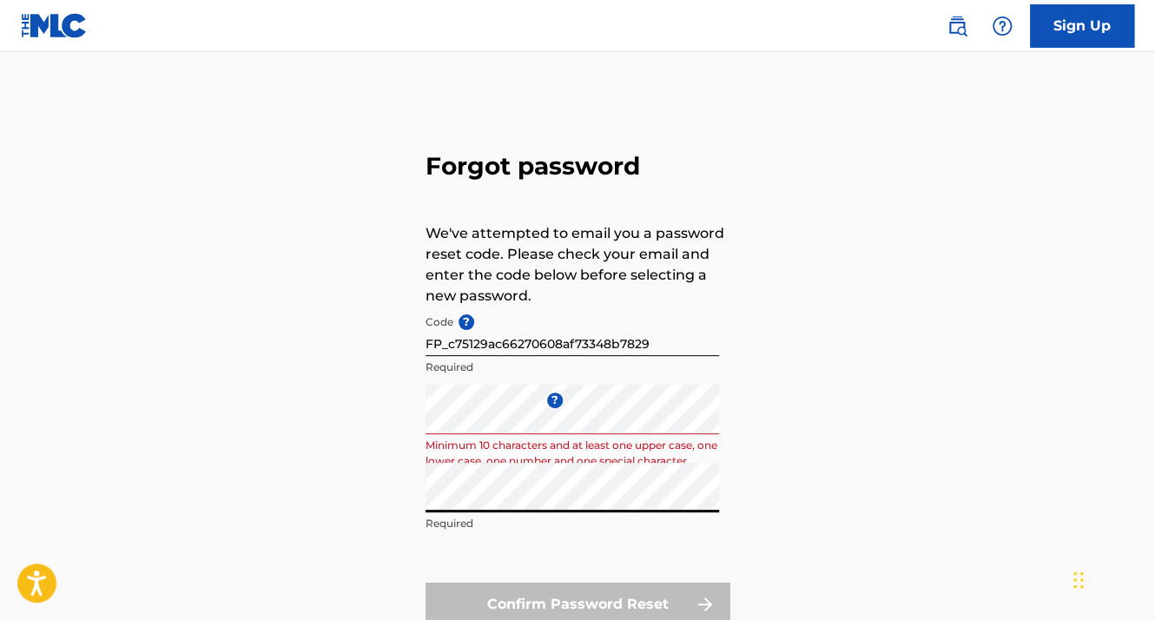
click at [636, 439] on p "Minimum 10 characters and at least one upper case, one lower case, one number a…" at bounding box center [573, 453] width 294 height 31
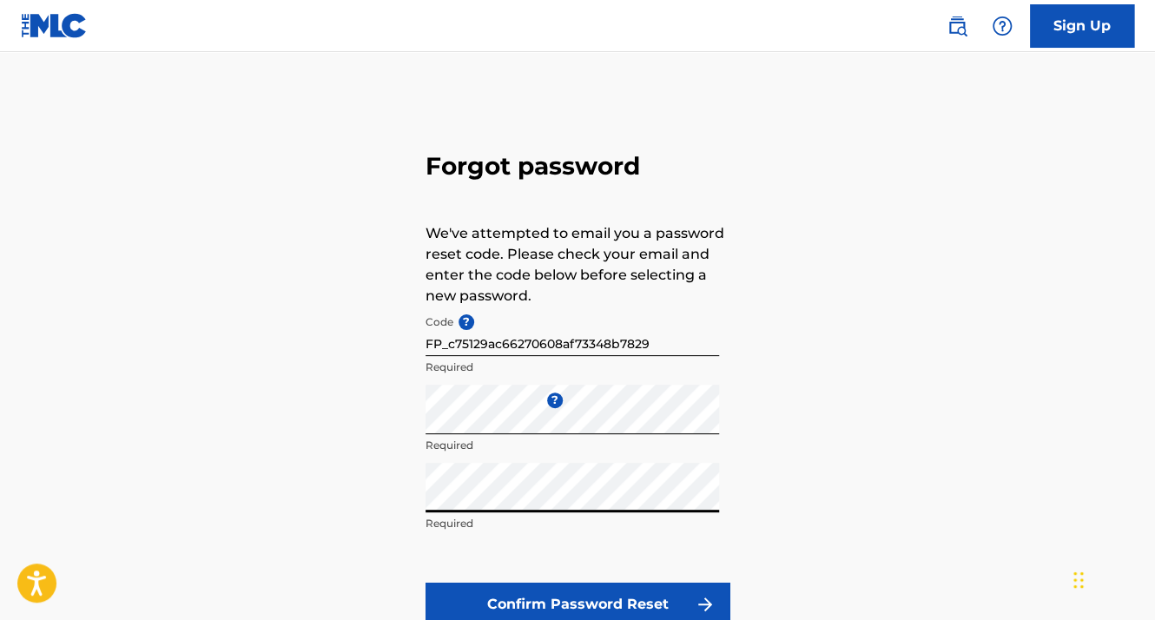
click at [426, 583] on button "Confirm Password Reset" at bounding box center [578, 604] width 304 height 43
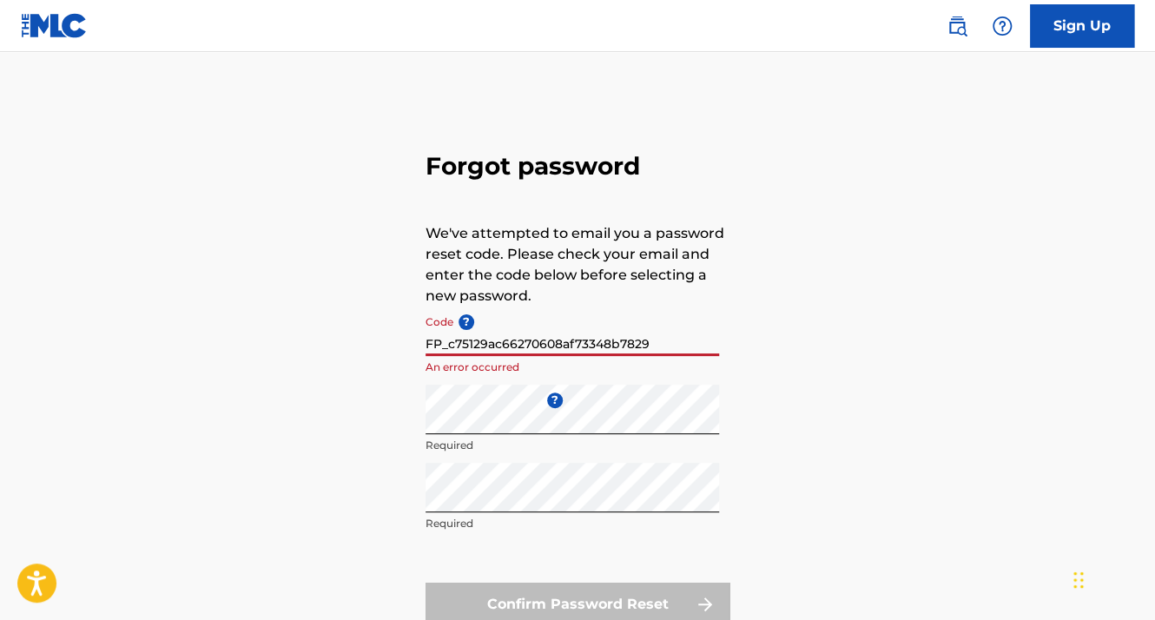
click at [637, 343] on input "FP_c75129ac66270608af73348b7829" at bounding box center [573, 332] width 294 height 50
click at [674, 348] on input "FP_c75129ac66270608af73348b7829" at bounding box center [573, 332] width 294 height 50
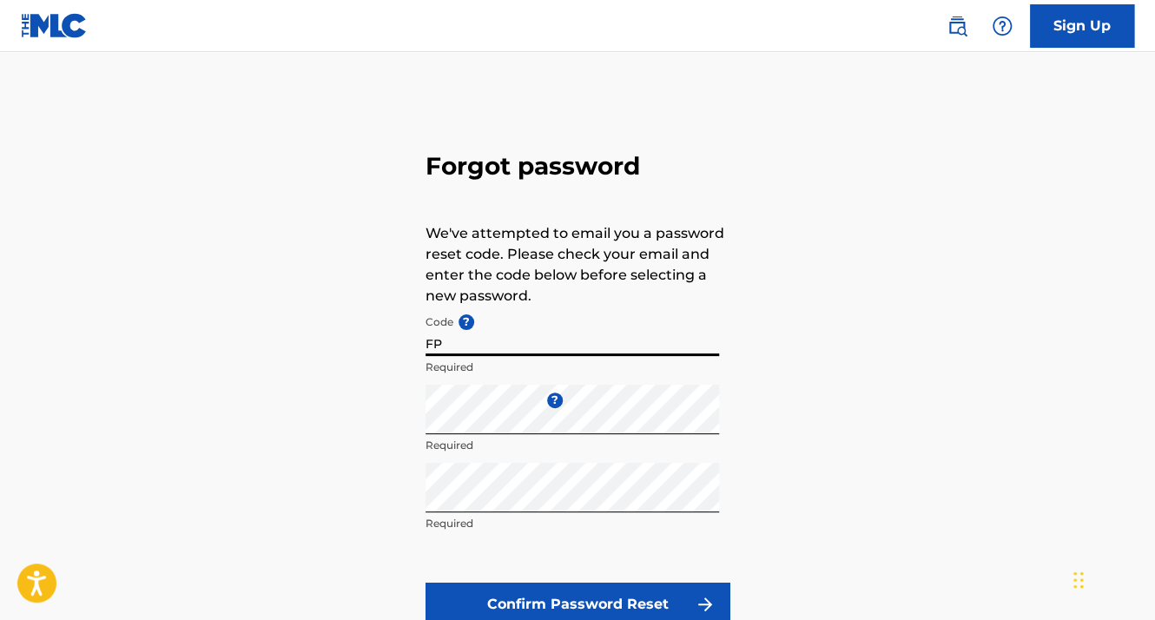
type input "F"
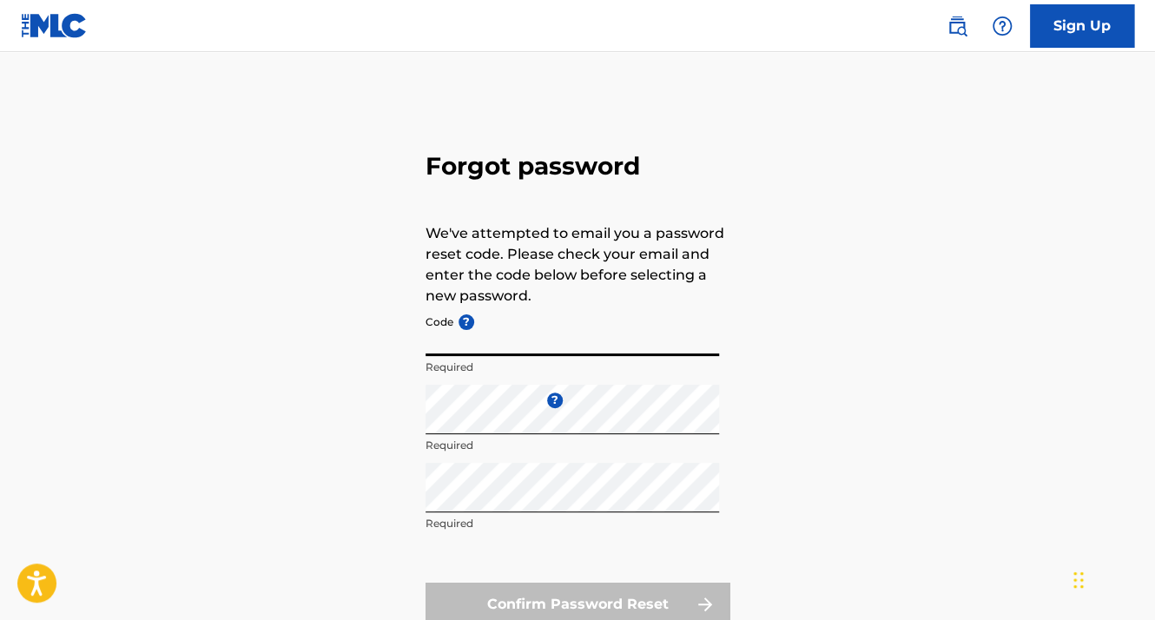
paste input "FP_1488bf686ea088cac679caa0b87d"
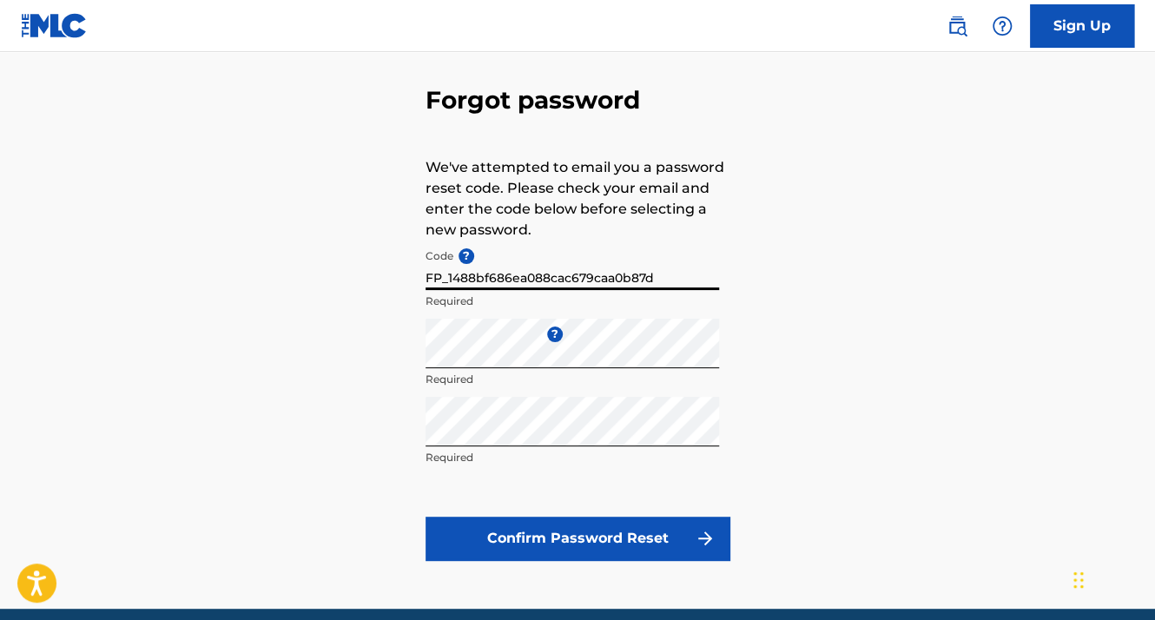
scroll to position [137, 0]
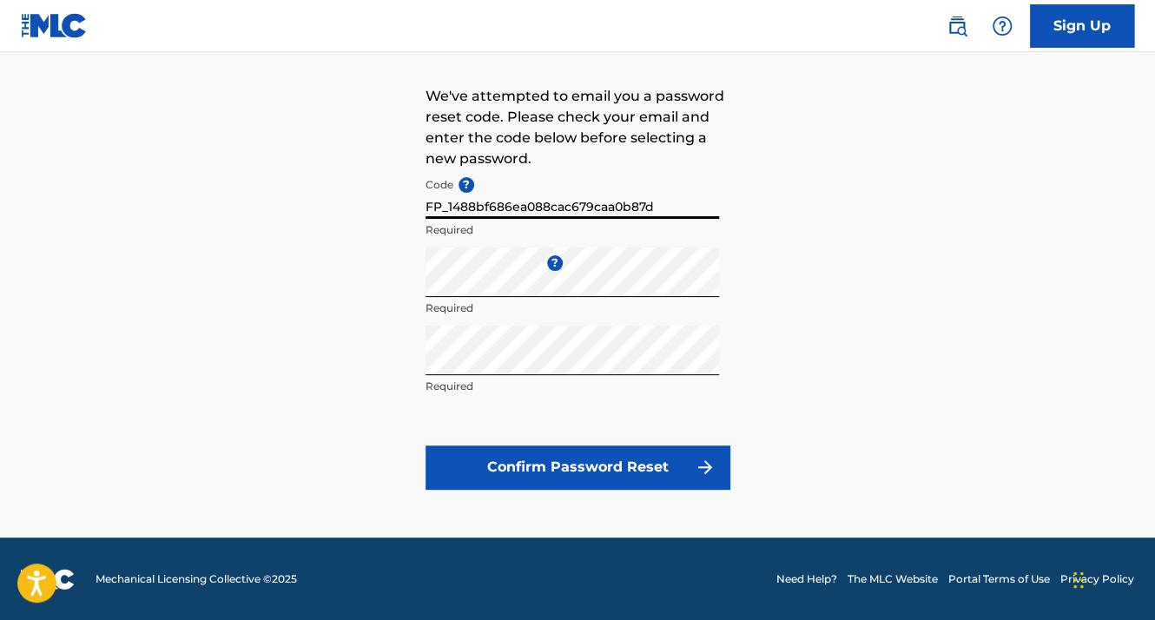
type input "FP_1488bf686ea088cac679caa0b87d"
click at [545, 459] on button "Confirm Password Reset" at bounding box center [578, 467] width 304 height 43
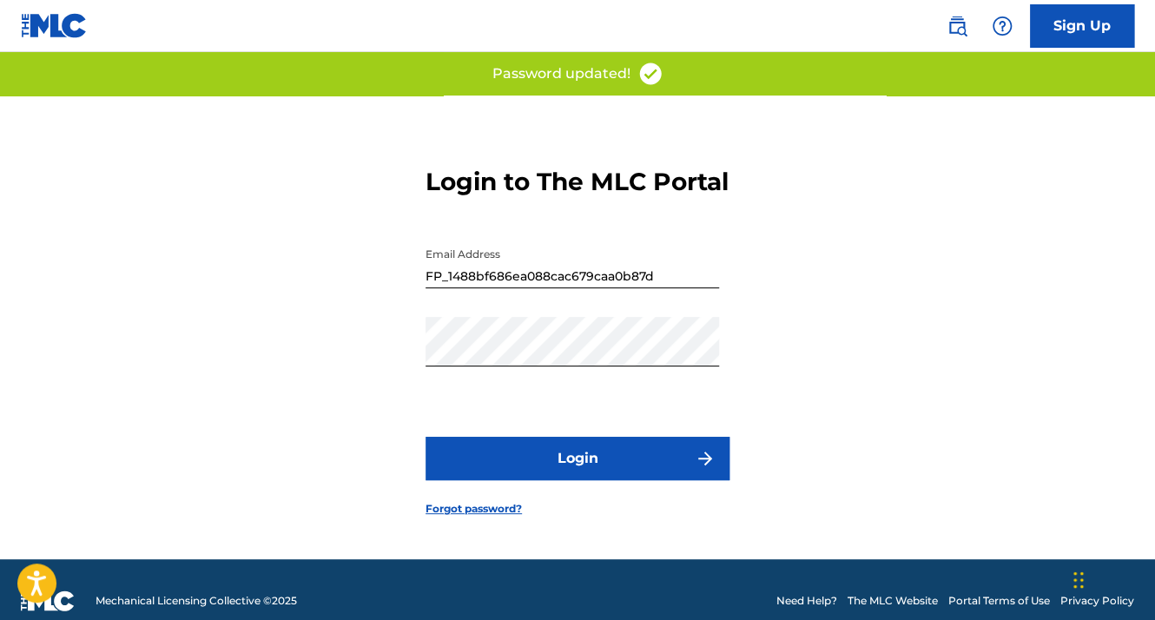
click at [660, 288] on input "FP_1488bf686ea088cac679caa0b87d" at bounding box center [573, 264] width 294 height 50
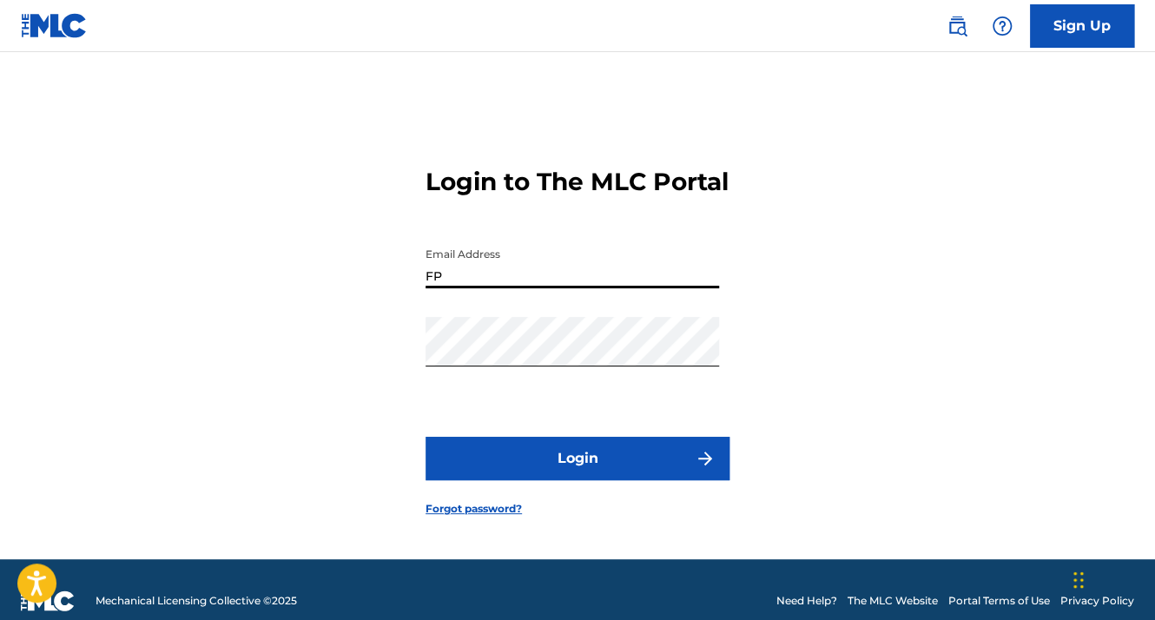
type input "F"
click at [426, 437] on button "Login" at bounding box center [578, 458] width 304 height 43
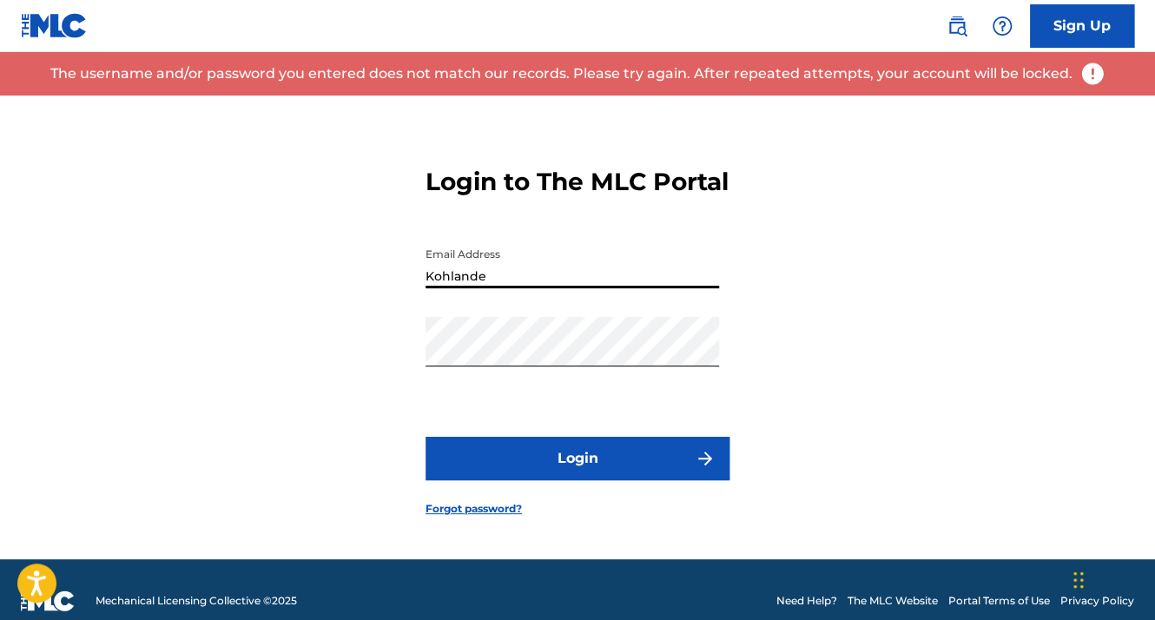
type input "[EMAIL_ADDRESS][DOMAIN_NAME]"
click at [601, 480] on button "Login" at bounding box center [578, 458] width 304 height 43
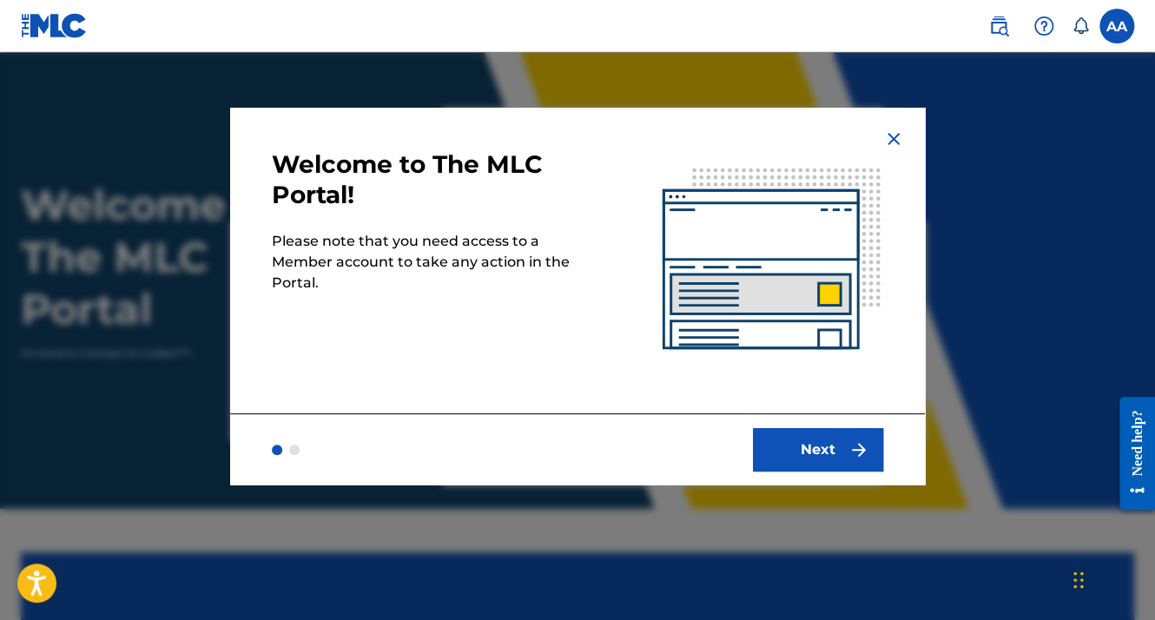
click at [819, 432] on button "Next" at bounding box center [818, 449] width 130 height 43
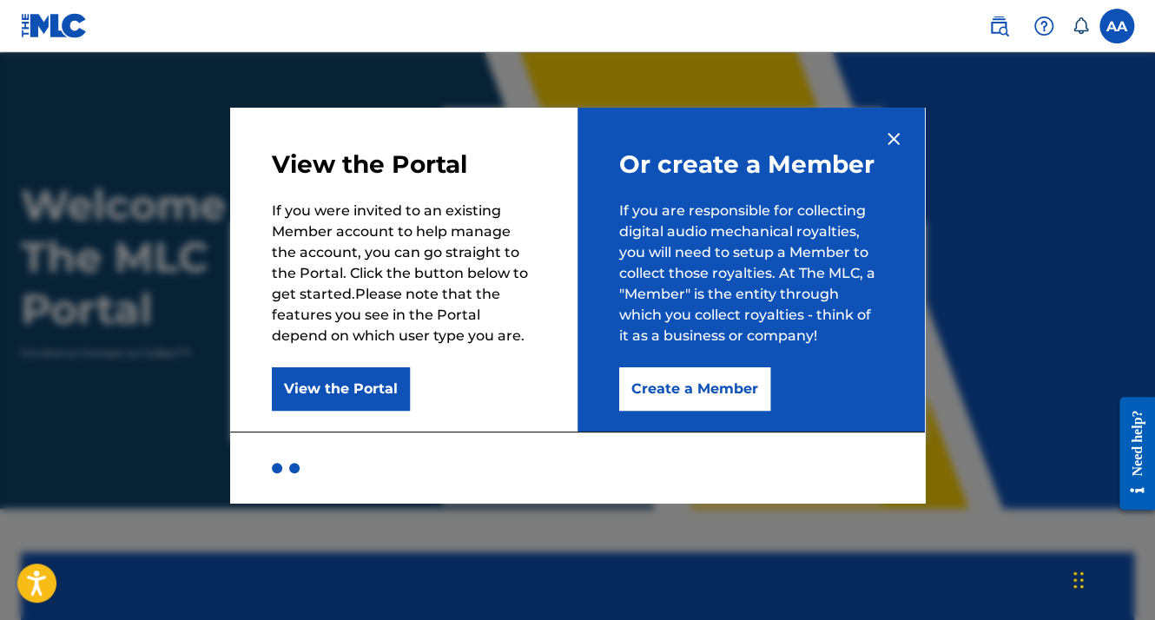
click at [729, 402] on button "Create a Member" at bounding box center [694, 388] width 151 height 43
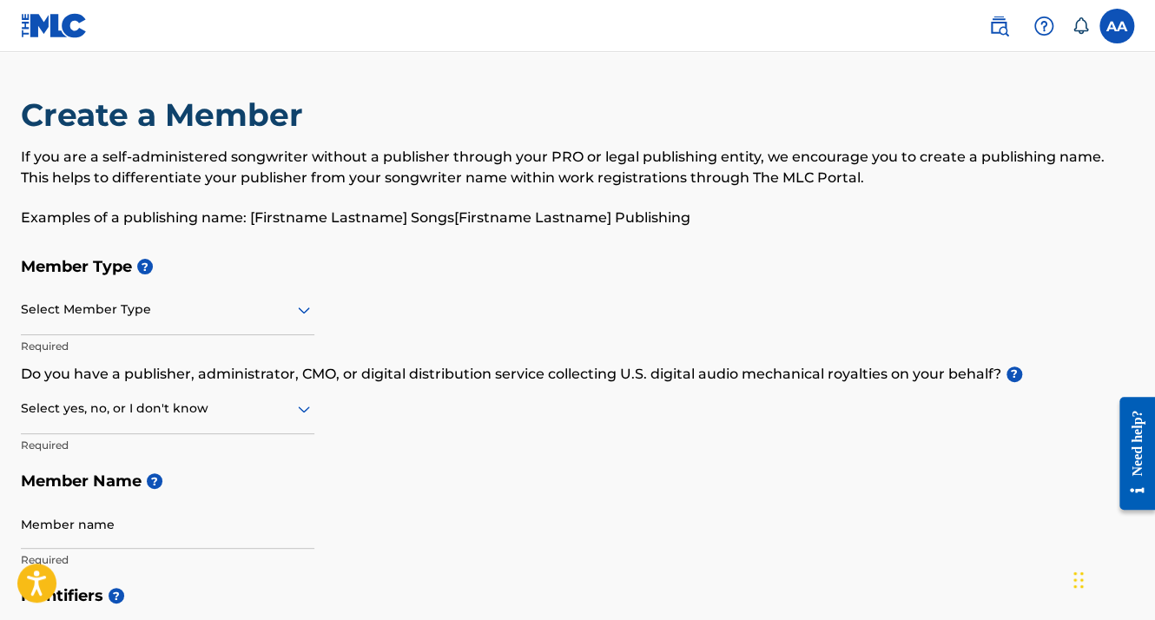
click at [240, 315] on div at bounding box center [168, 310] width 294 height 22
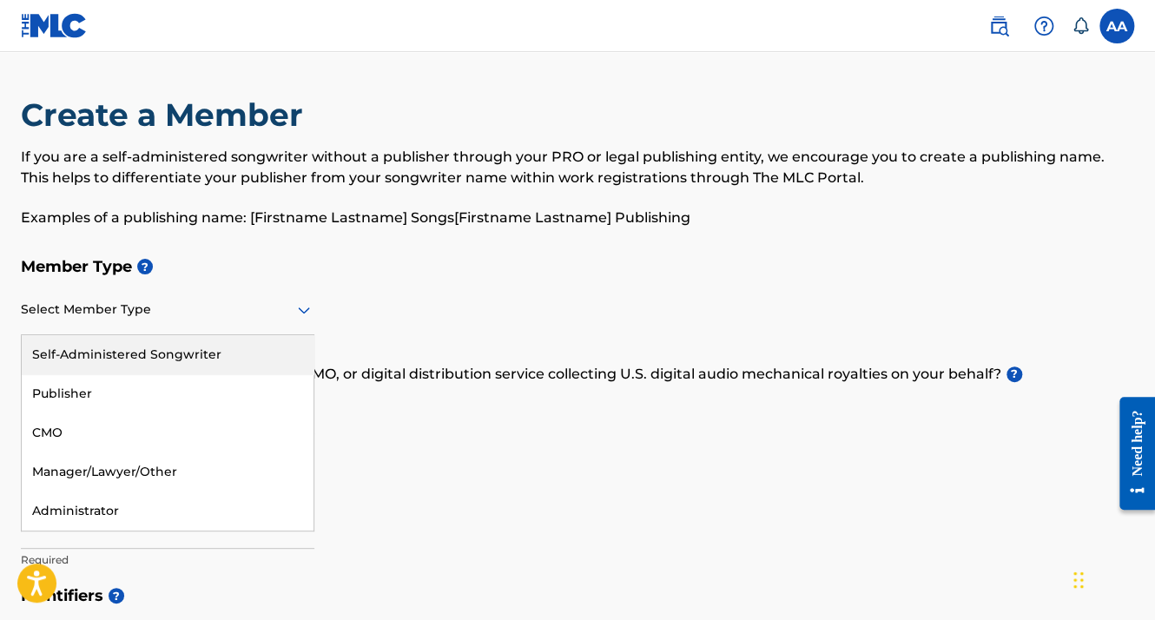
click at [209, 366] on div "Self-Administered Songwriter" at bounding box center [168, 354] width 292 height 39
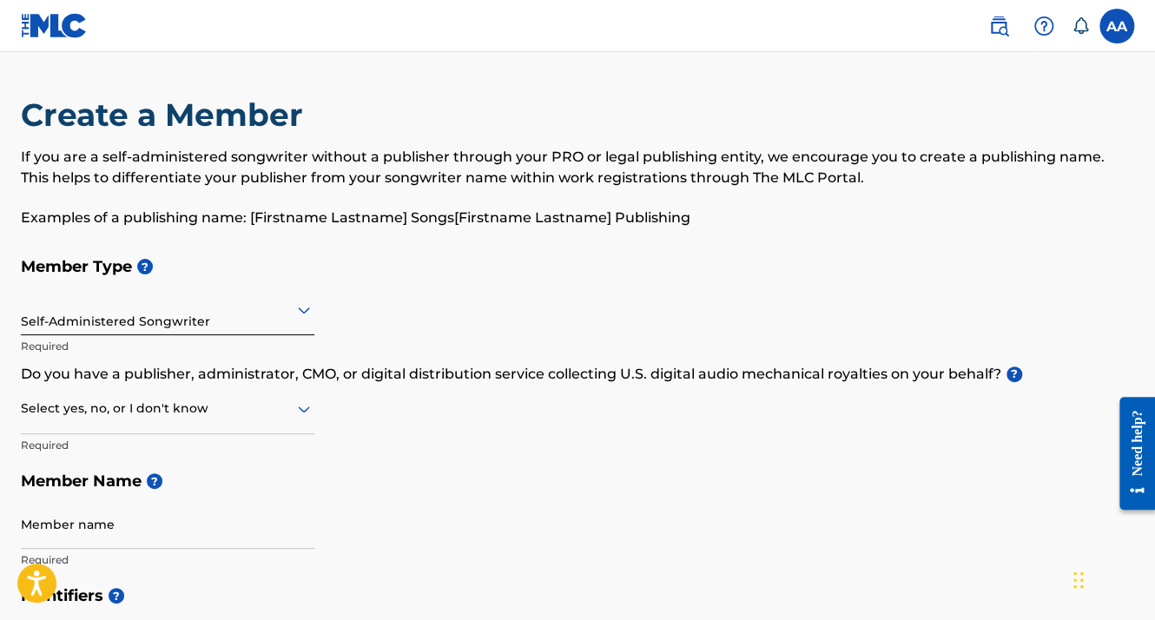
click at [102, 505] on input "Member name" at bounding box center [168, 524] width 294 height 50
